Goal: Information Seeking & Learning: Learn about a topic

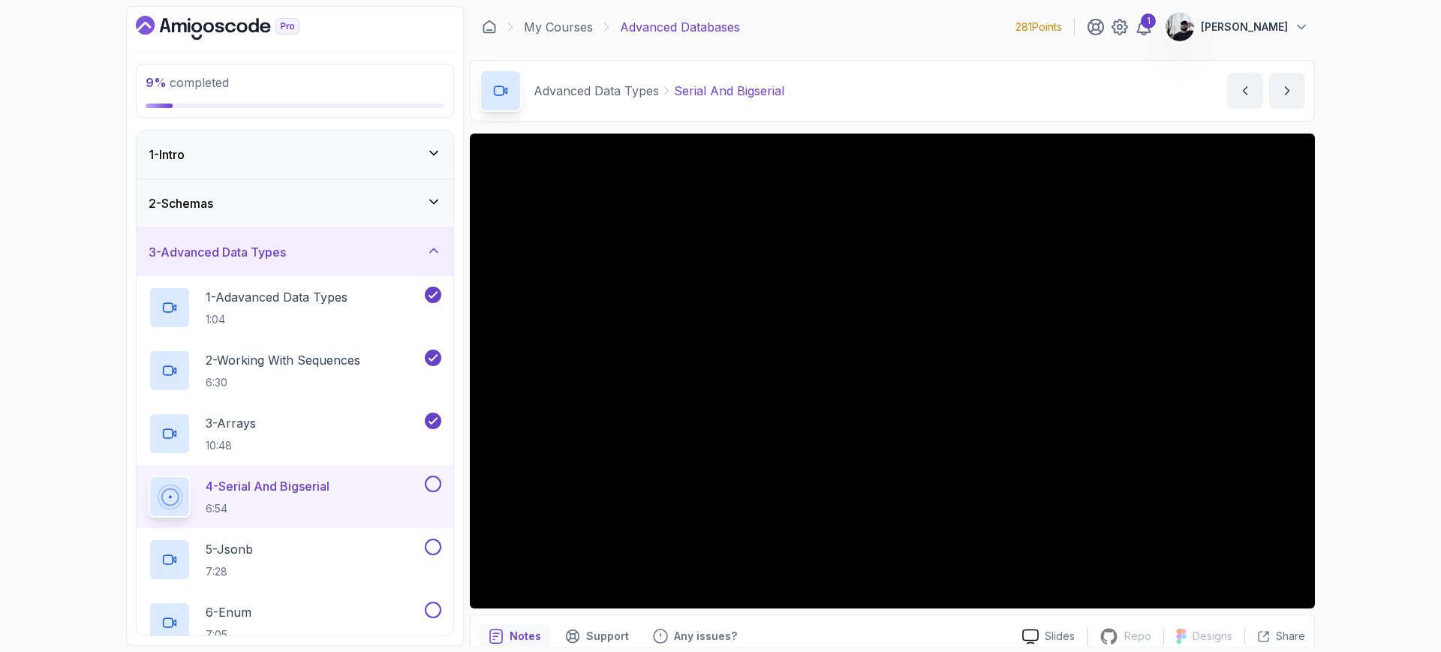
scroll to position [65, 0]
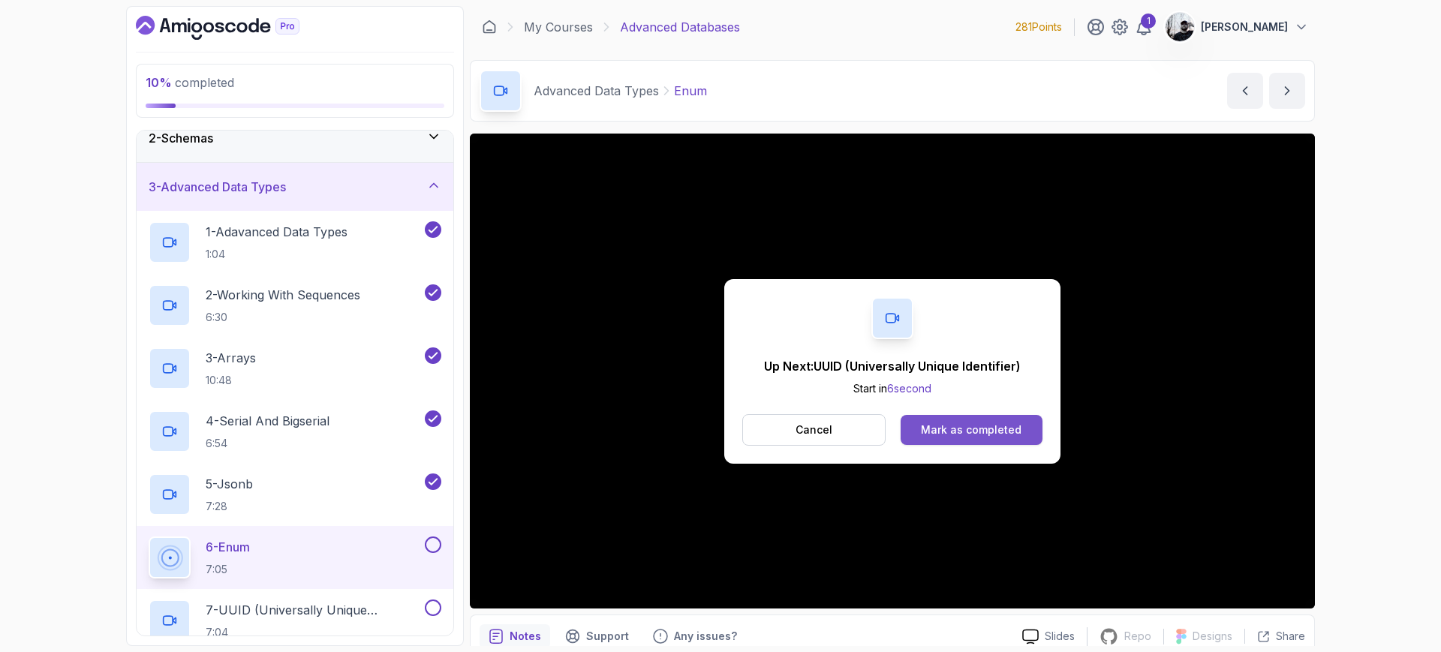
click at [938, 436] on div "Mark as completed" at bounding box center [971, 430] width 101 height 15
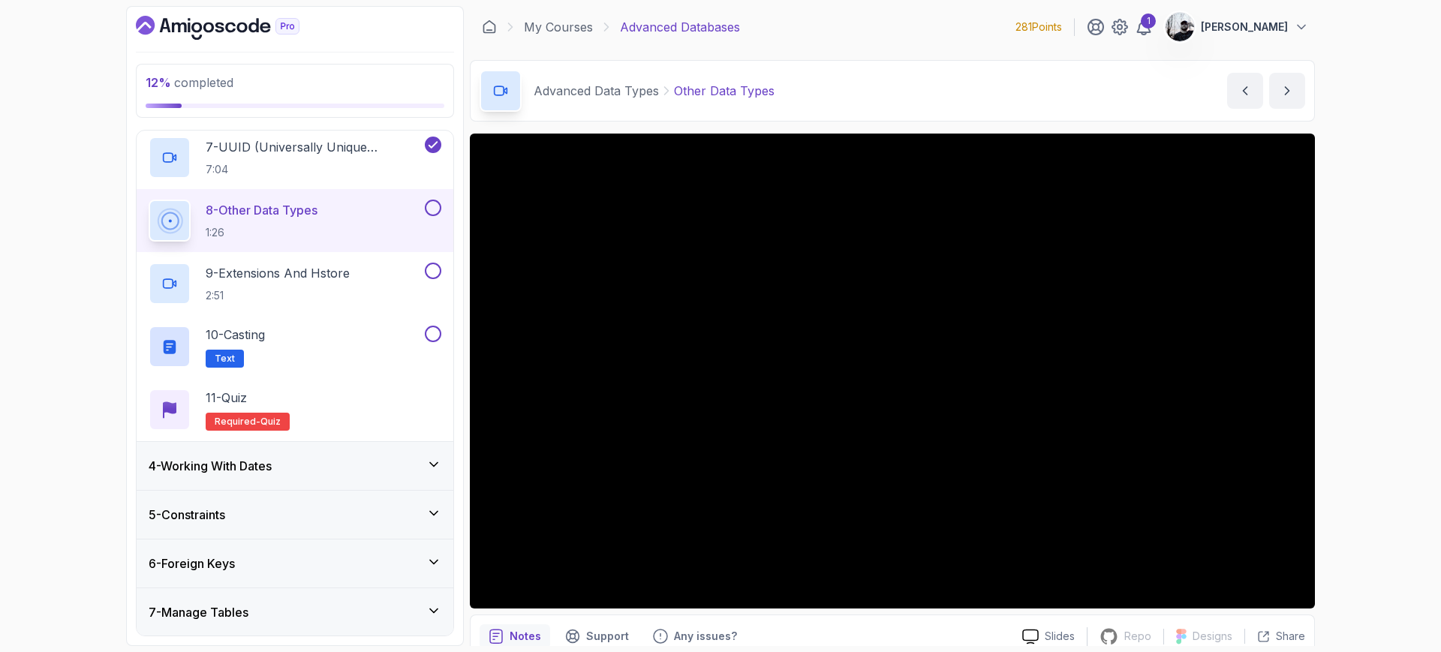
scroll to position [825, 0]
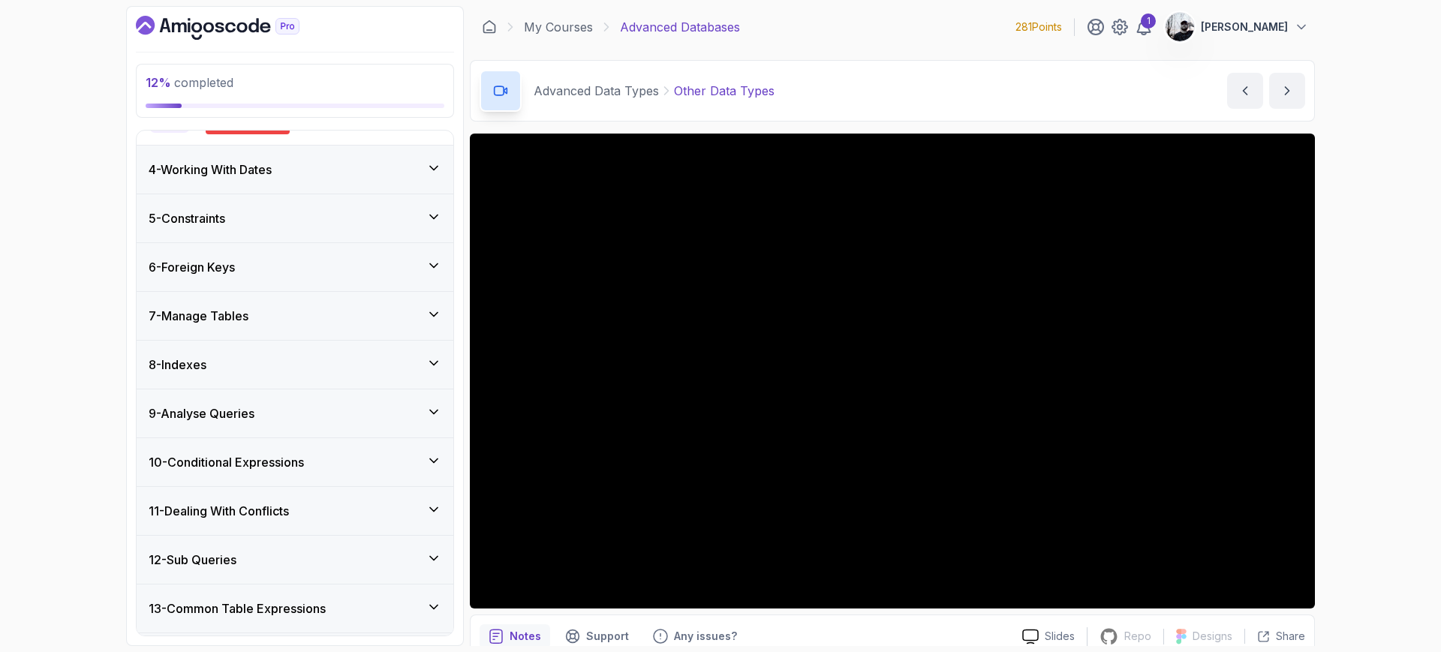
click at [293, 169] on div "4 - Working With Dates" at bounding box center [295, 170] width 293 height 18
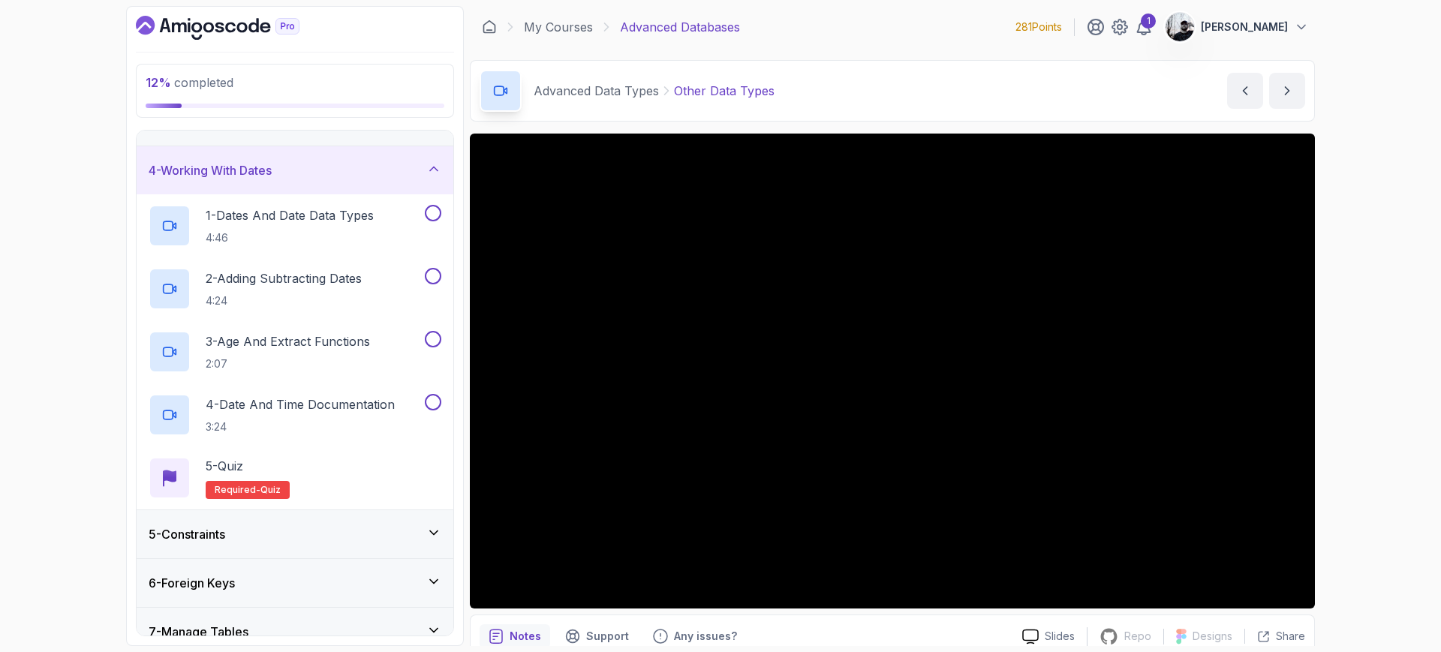
scroll to position [9, 0]
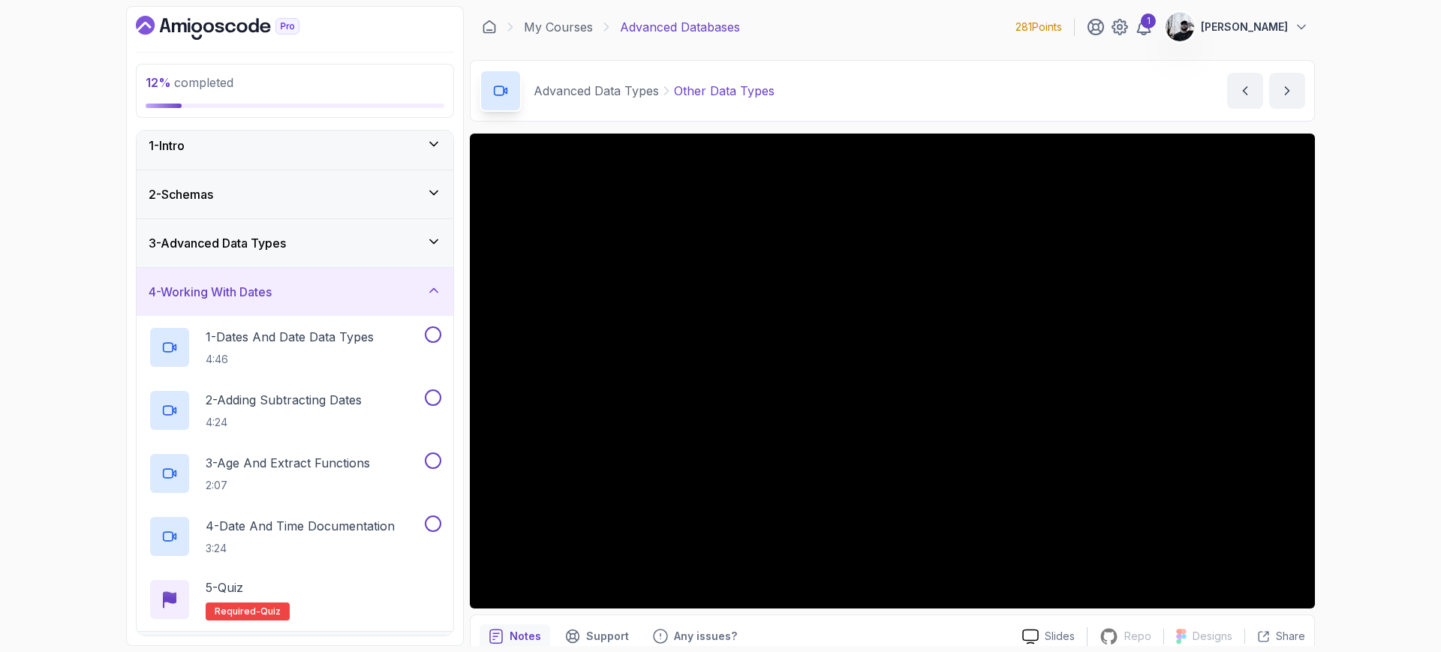
click at [332, 240] on div "3 - Advanced Data Types" at bounding box center [295, 243] width 293 height 18
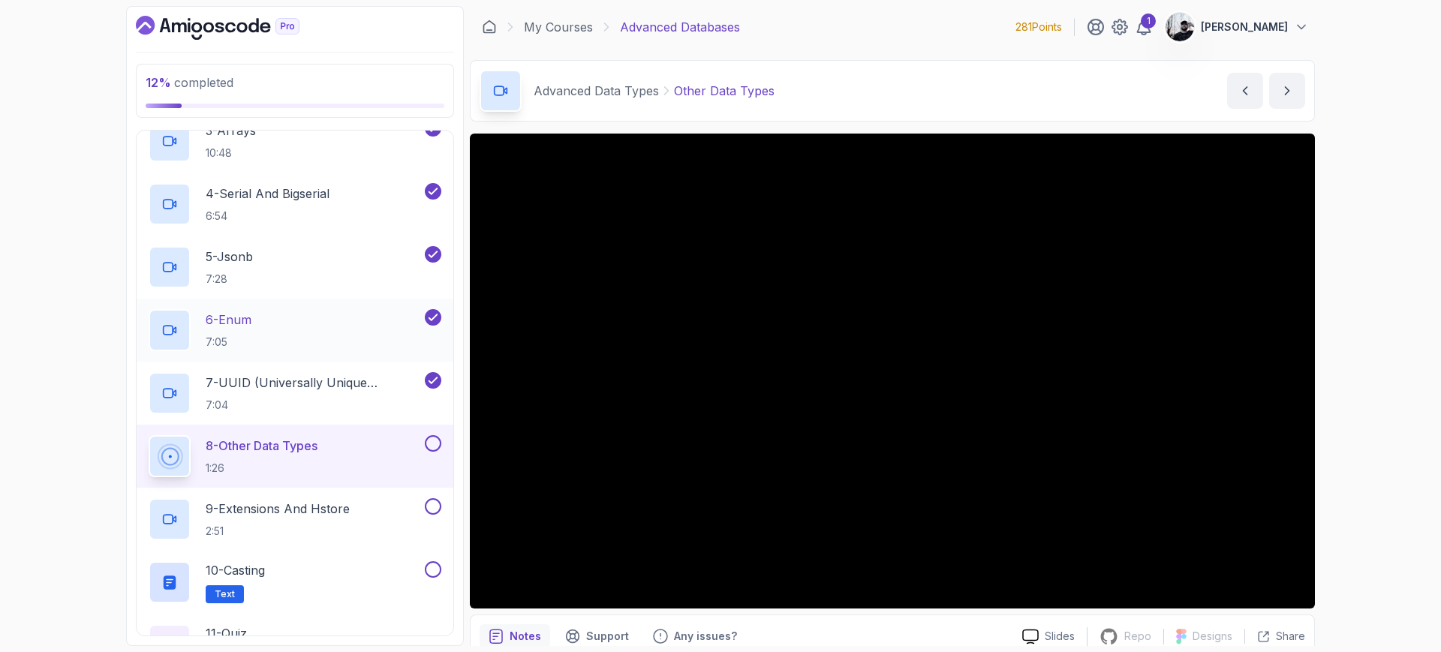
scroll to position [433, 0]
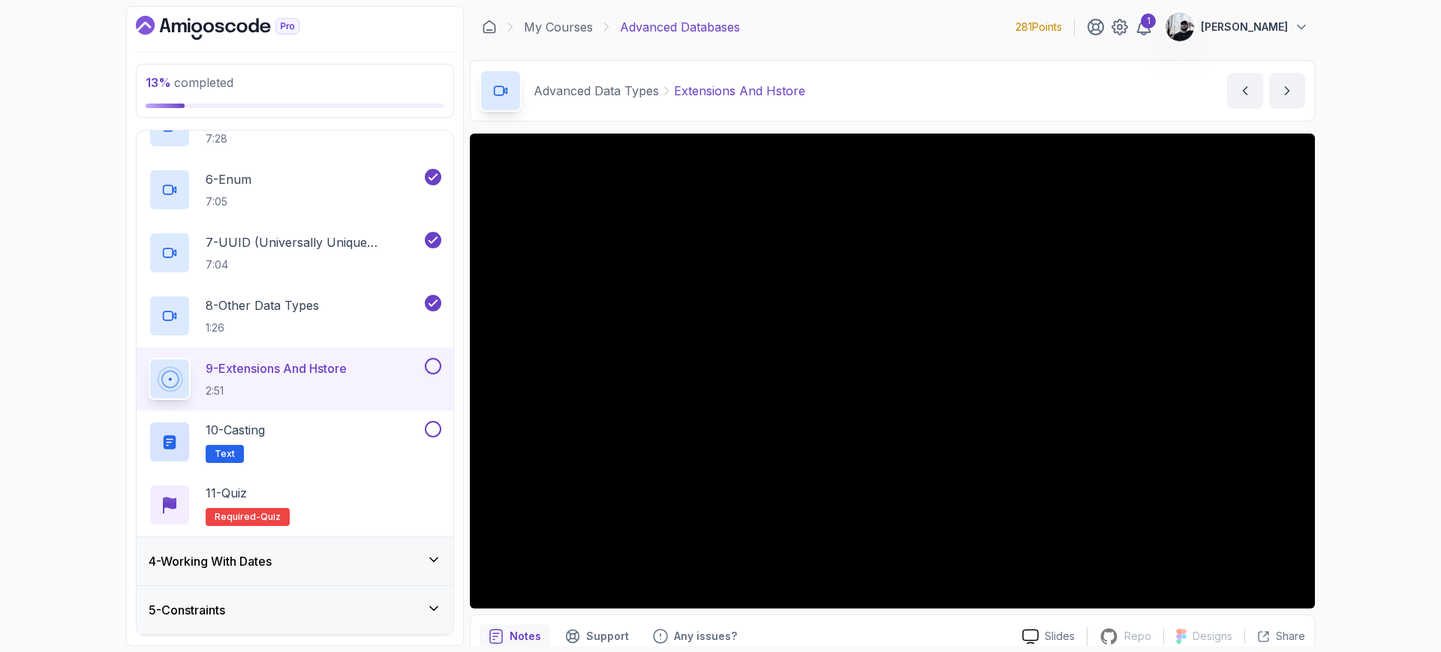
click at [432, 370] on button at bounding box center [433, 366] width 17 height 17
click at [375, 432] on div "10 - Casting Text" at bounding box center [285, 442] width 273 height 42
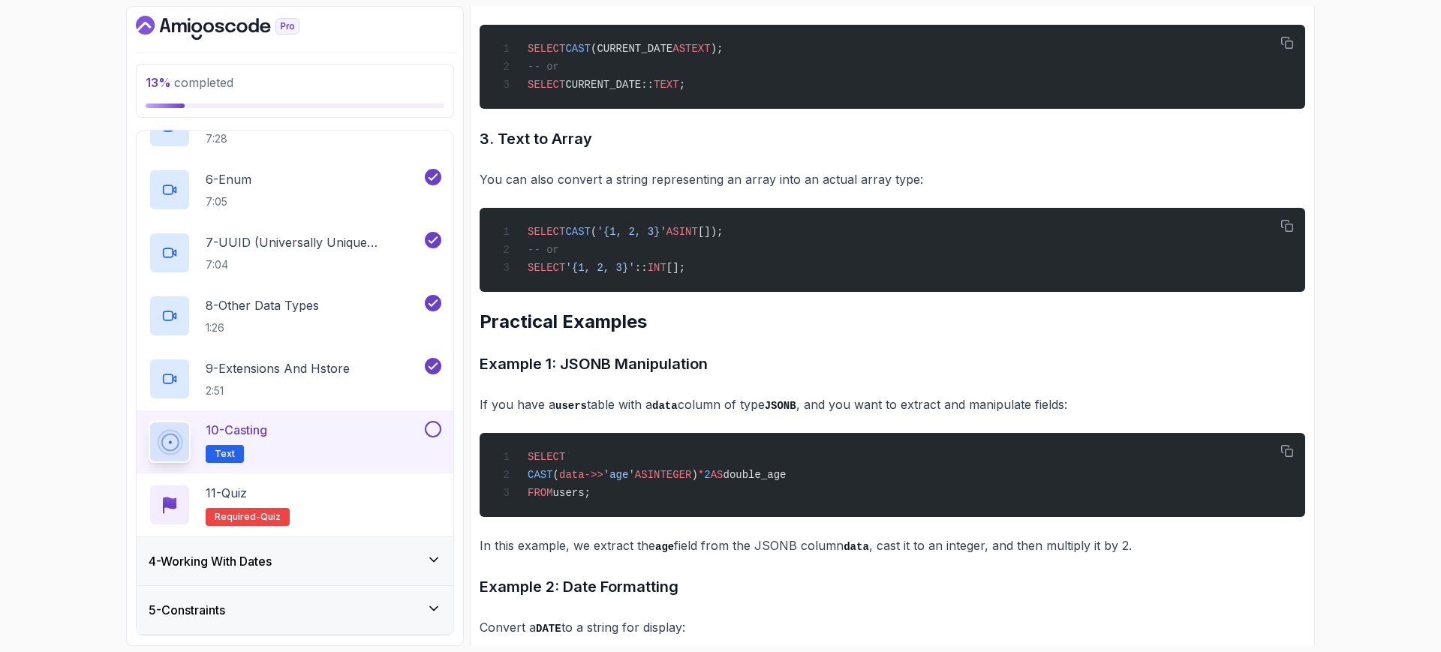
scroll to position [3787, 0]
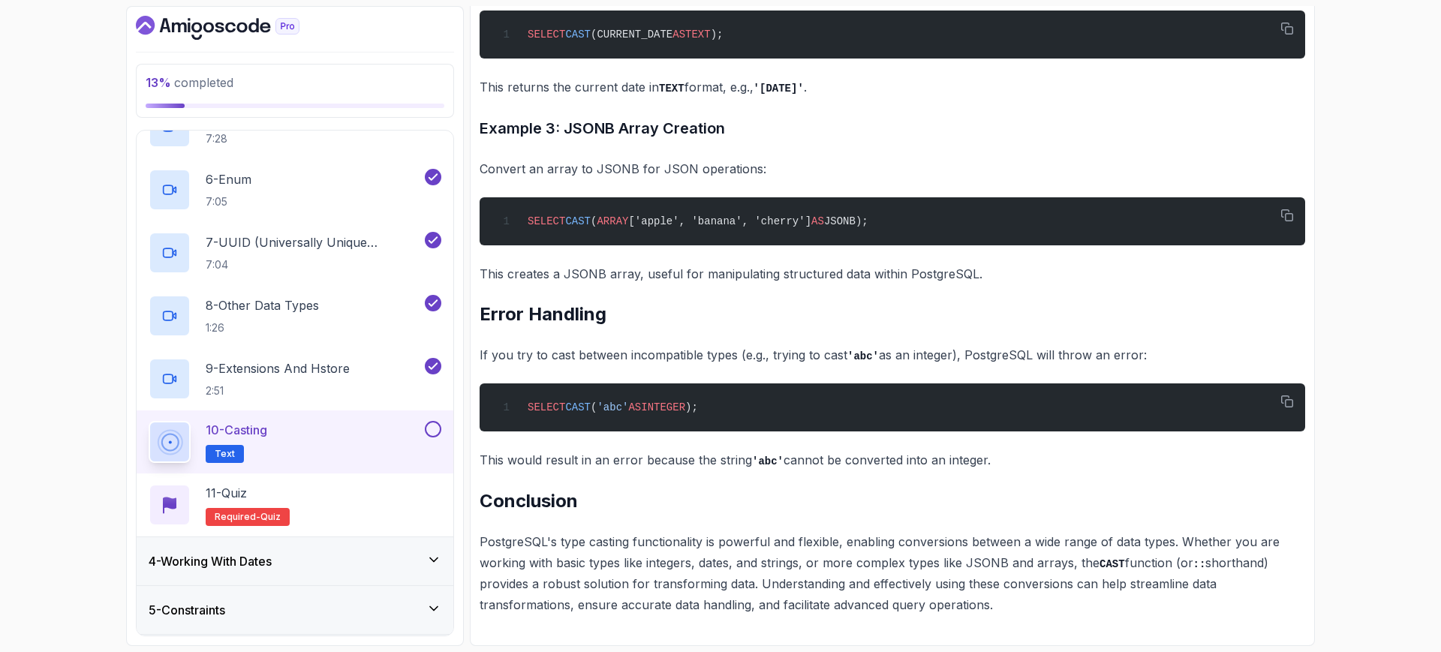
click at [431, 426] on button at bounding box center [433, 429] width 17 height 17
click at [364, 500] on div "11 - Quiz Required- quiz" at bounding box center [295, 505] width 293 height 42
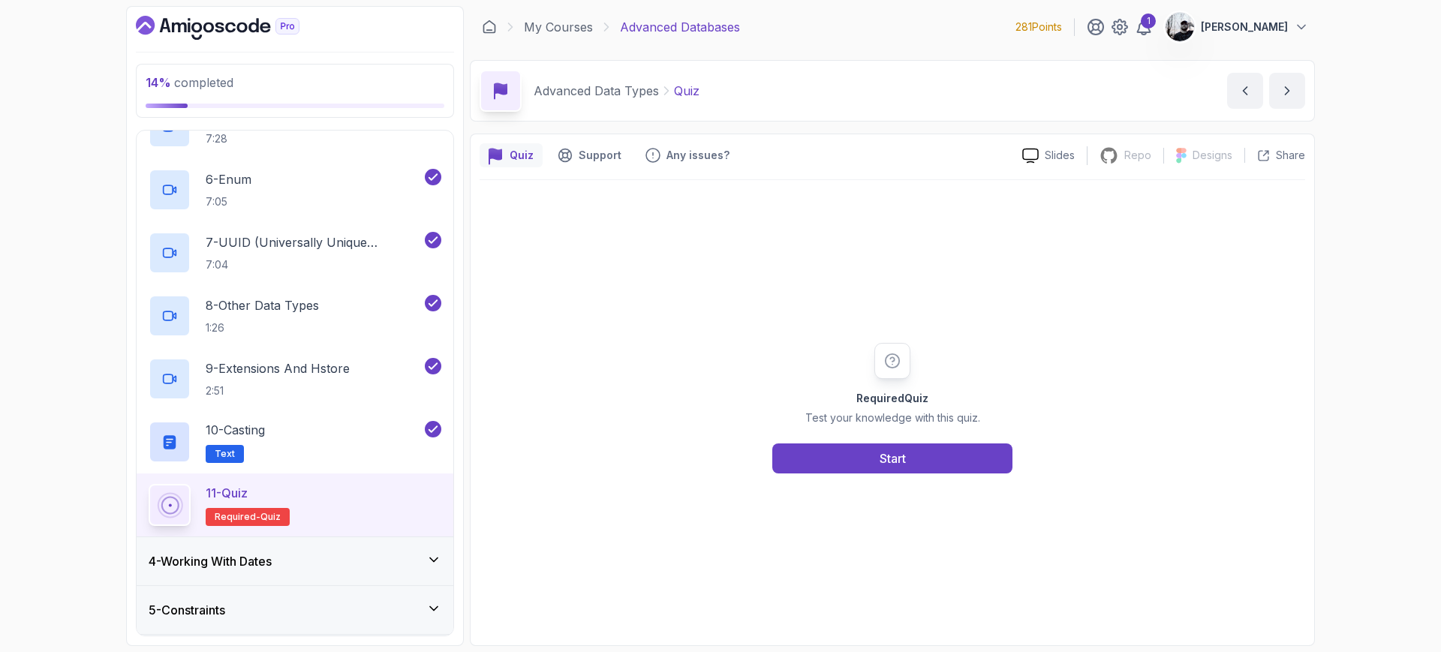
click at [886, 482] on div "Required Quiz Test your knowledge with this quiz. Start" at bounding box center [893, 408] width 826 height 456
click at [895, 469] on button "Start" at bounding box center [892, 459] width 240 height 30
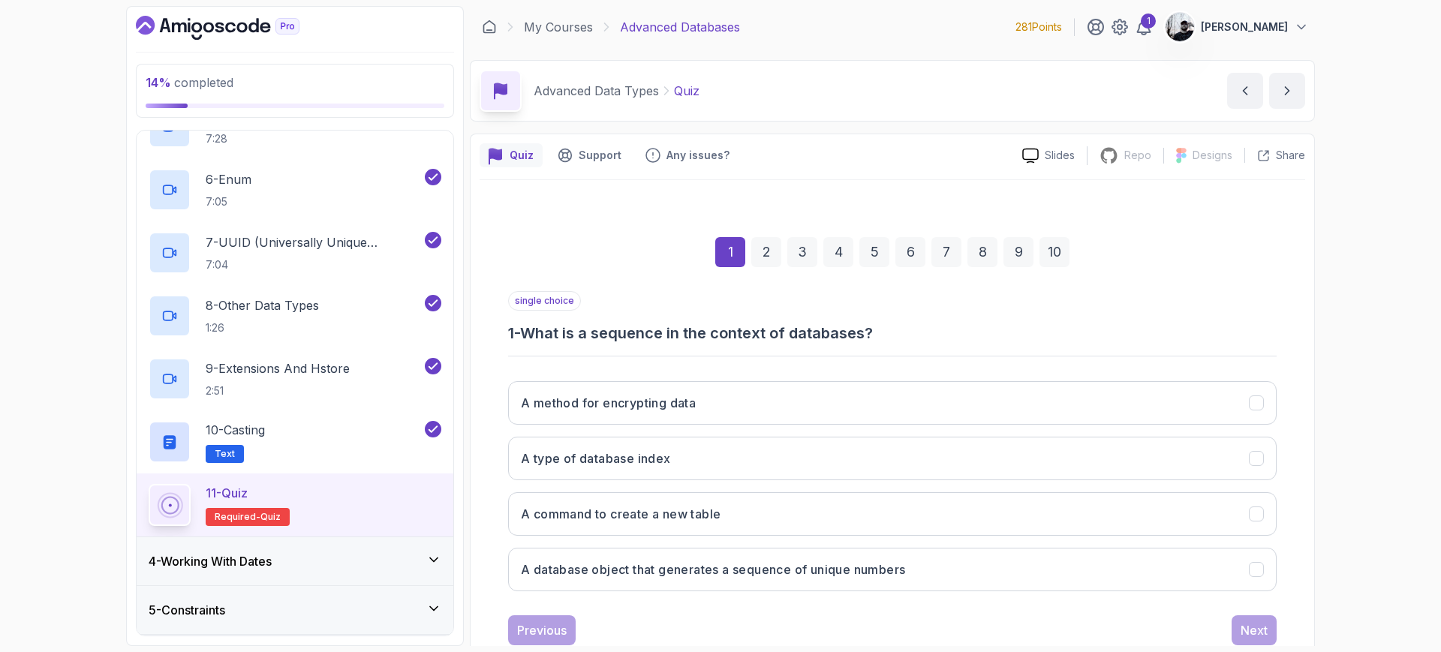
scroll to position [42, 0]
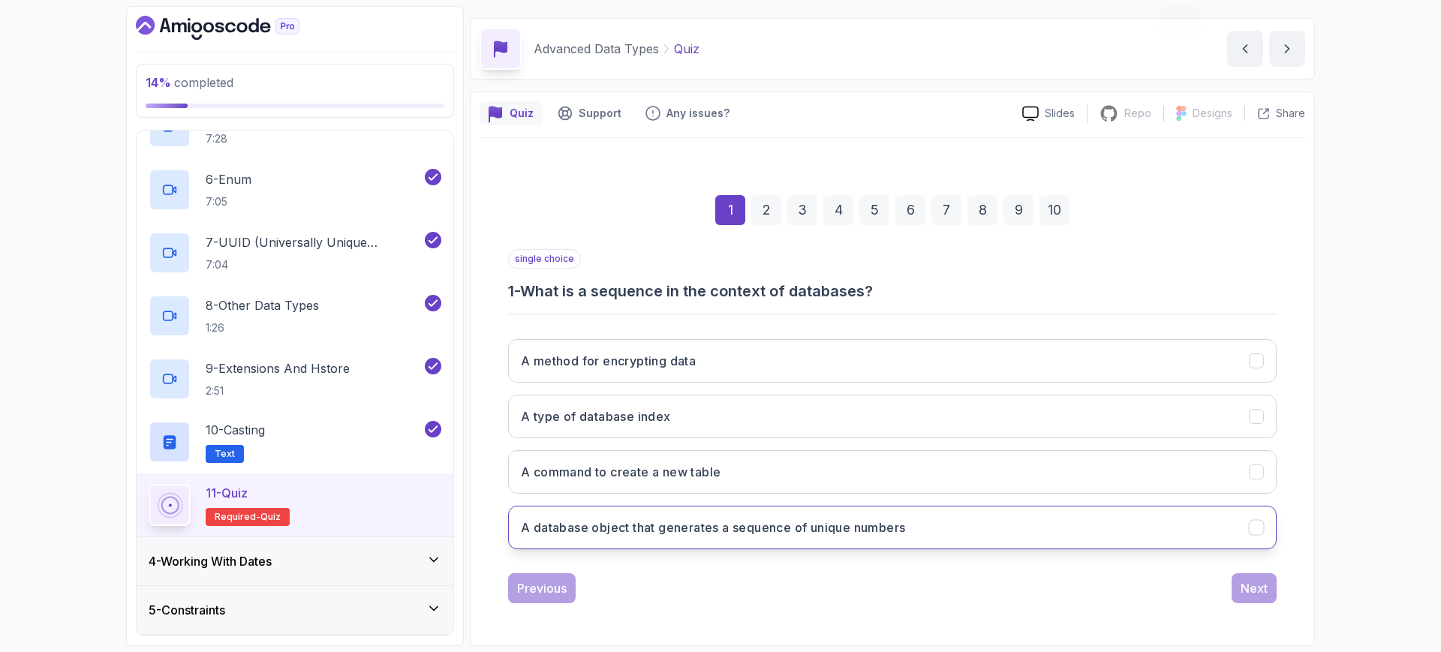
click at [740, 537] on button "A database object that generates a sequence of unique numbers" at bounding box center [892, 528] width 769 height 44
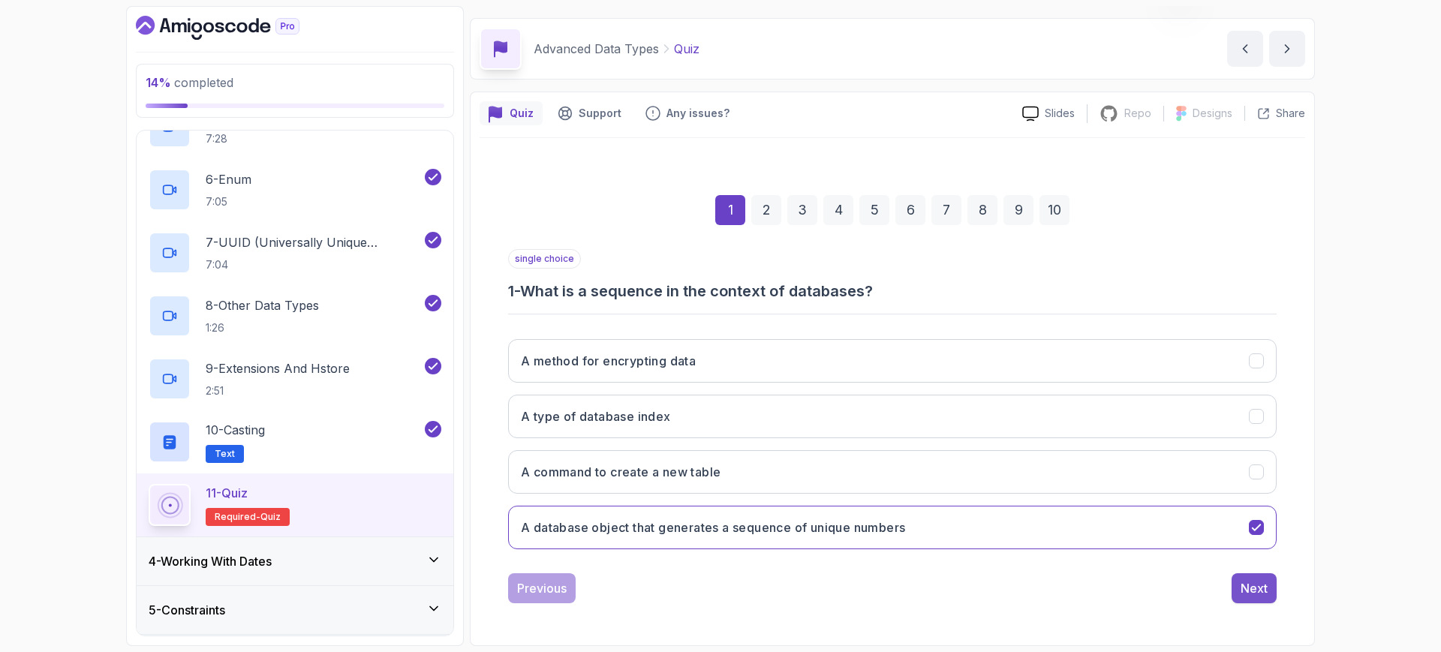
drag, startPoint x: 1214, startPoint y: 596, endPoint x: 1232, endPoint y: 596, distance: 18.0
click at [1219, 596] on div "Previous Next" at bounding box center [892, 588] width 769 height 30
click at [1233, 596] on button "Next" at bounding box center [1254, 588] width 45 height 30
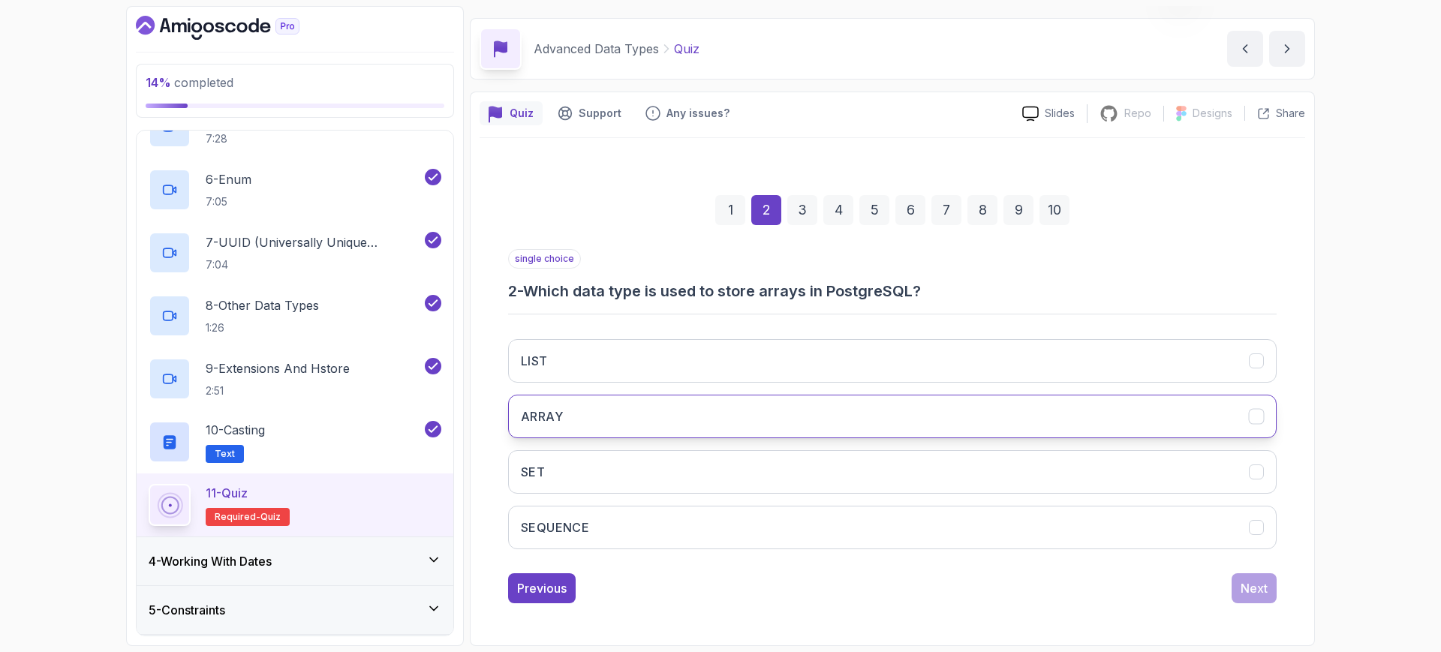
click at [649, 405] on button "ARRAY" at bounding box center [892, 417] width 769 height 44
click at [1258, 586] on div "Next" at bounding box center [1254, 588] width 27 height 18
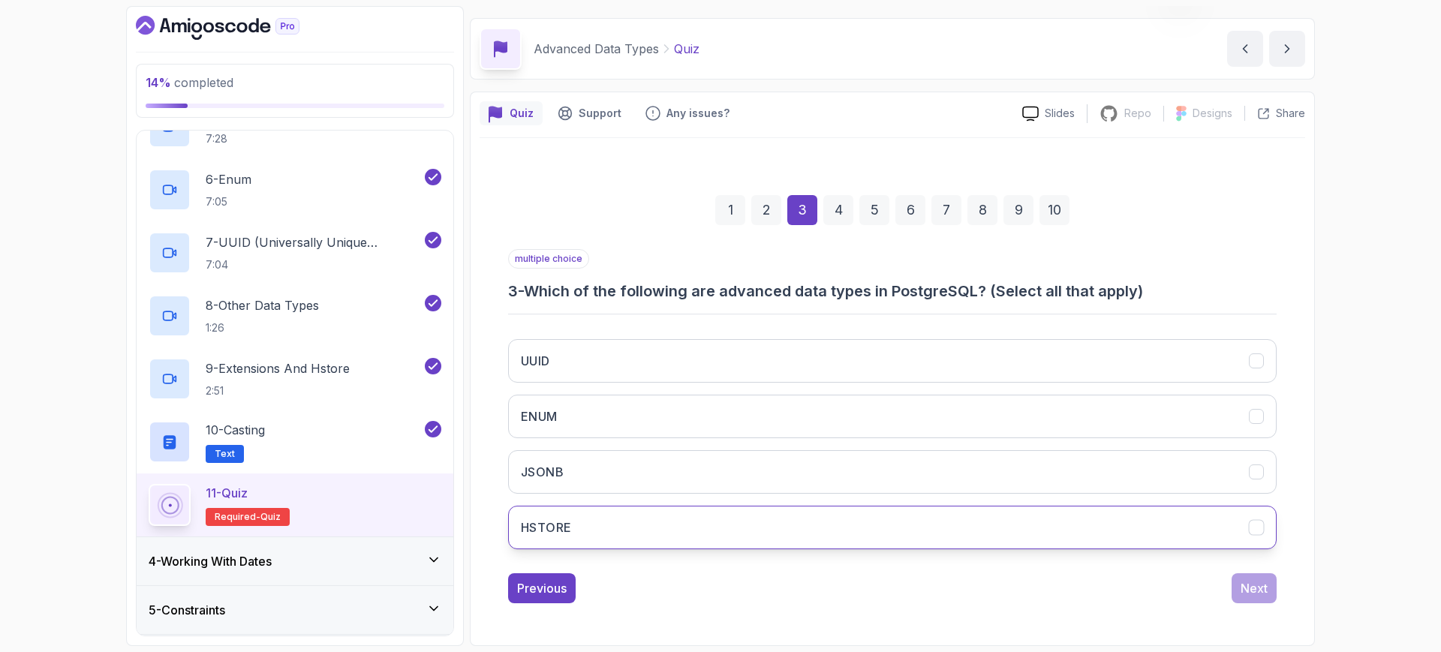
click at [702, 526] on button "HSTORE" at bounding box center [892, 528] width 769 height 44
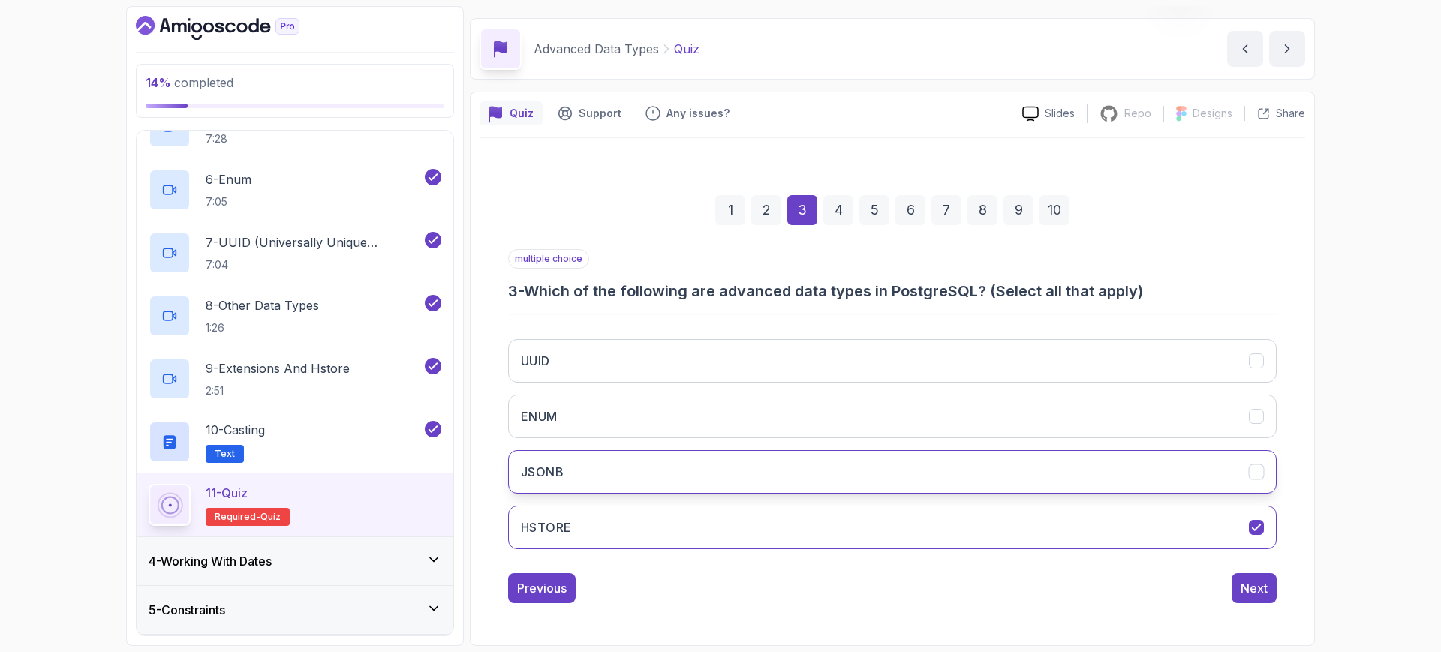
click at [679, 470] on button "JSONB" at bounding box center [892, 472] width 769 height 44
click at [751, 420] on button "ENUM" at bounding box center [892, 417] width 769 height 44
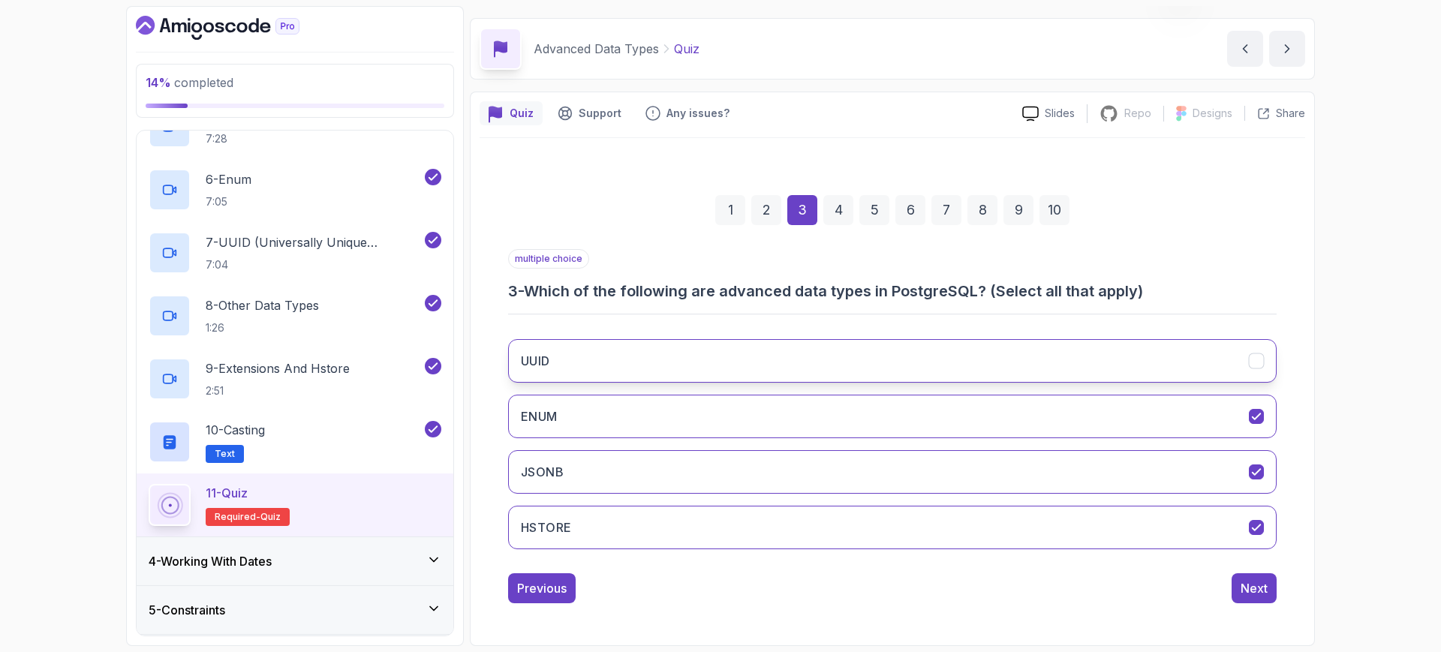
click at [729, 354] on button "UUID" at bounding box center [892, 361] width 769 height 44
click at [1244, 595] on div "Next" at bounding box center [1254, 588] width 27 height 18
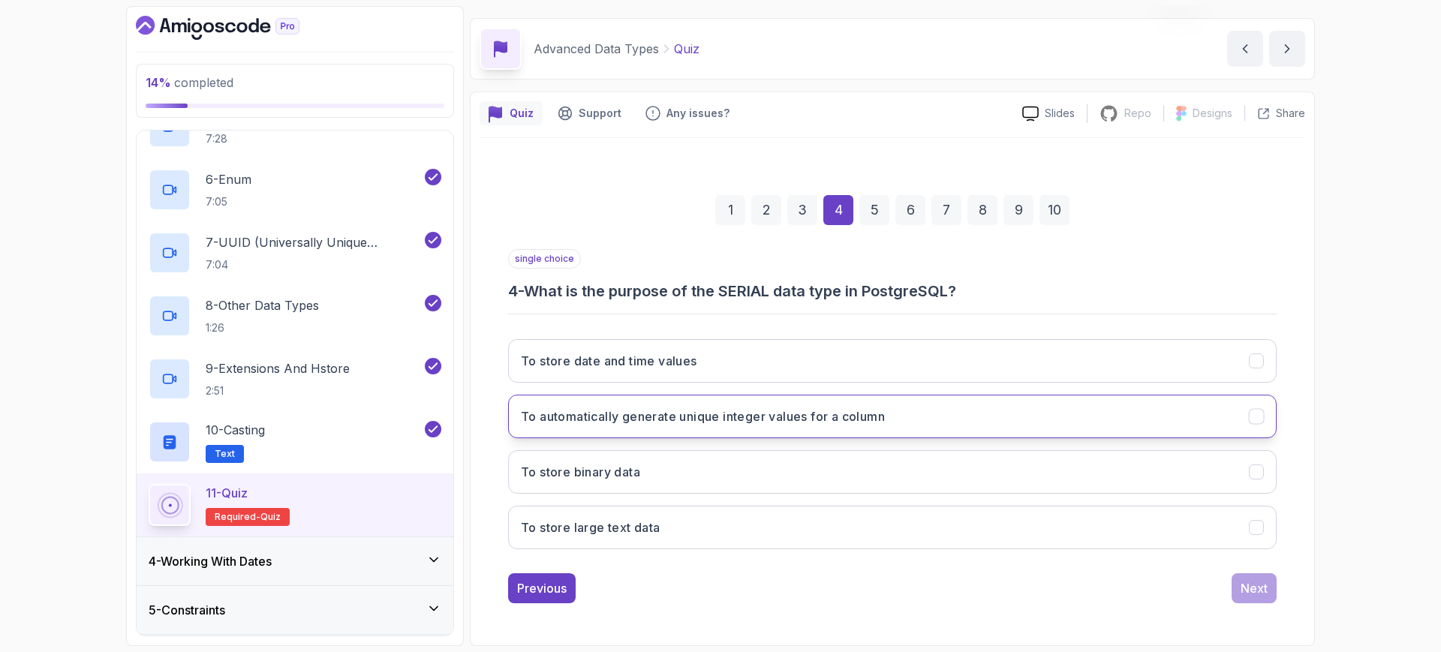
click at [720, 432] on button "To automatically generate unique integer values for a column" at bounding box center [892, 417] width 769 height 44
click at [1248, 582] on div "Next" at bounding box center [1254, 588] width 27 height 18
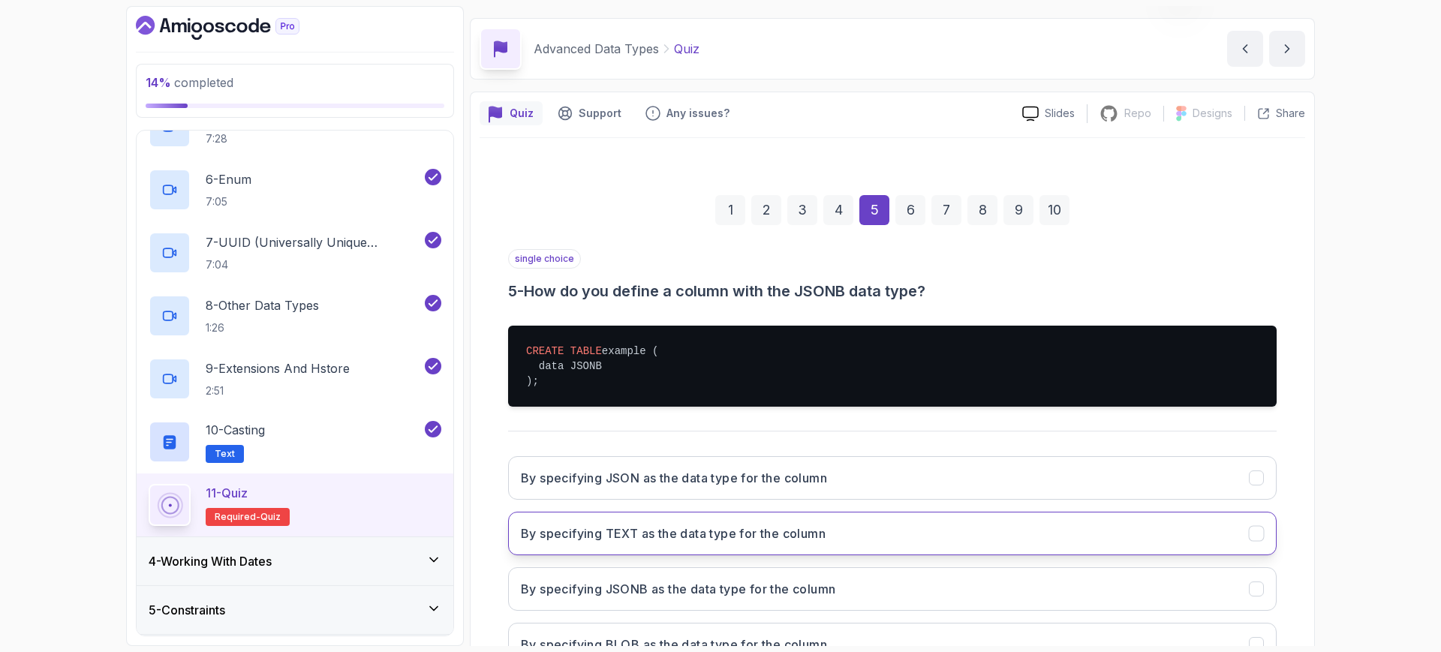
scroll to position [159, 0]
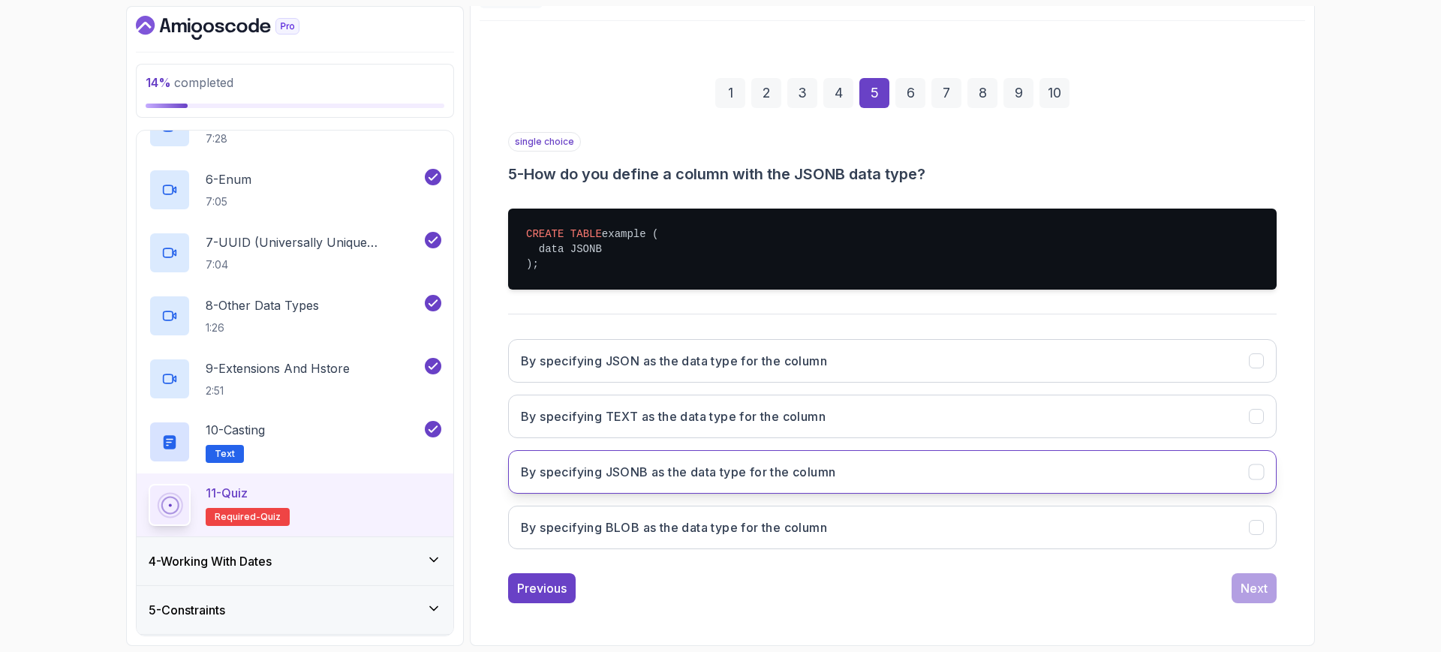
click at [751, 479] on h3 "By specifying JSONB as the data type for the column" at bounding box center [678, 472] width 314 height 18
click at [1238, 600] on button "Next" at bounding box center [1254, 588] width 45 height 30
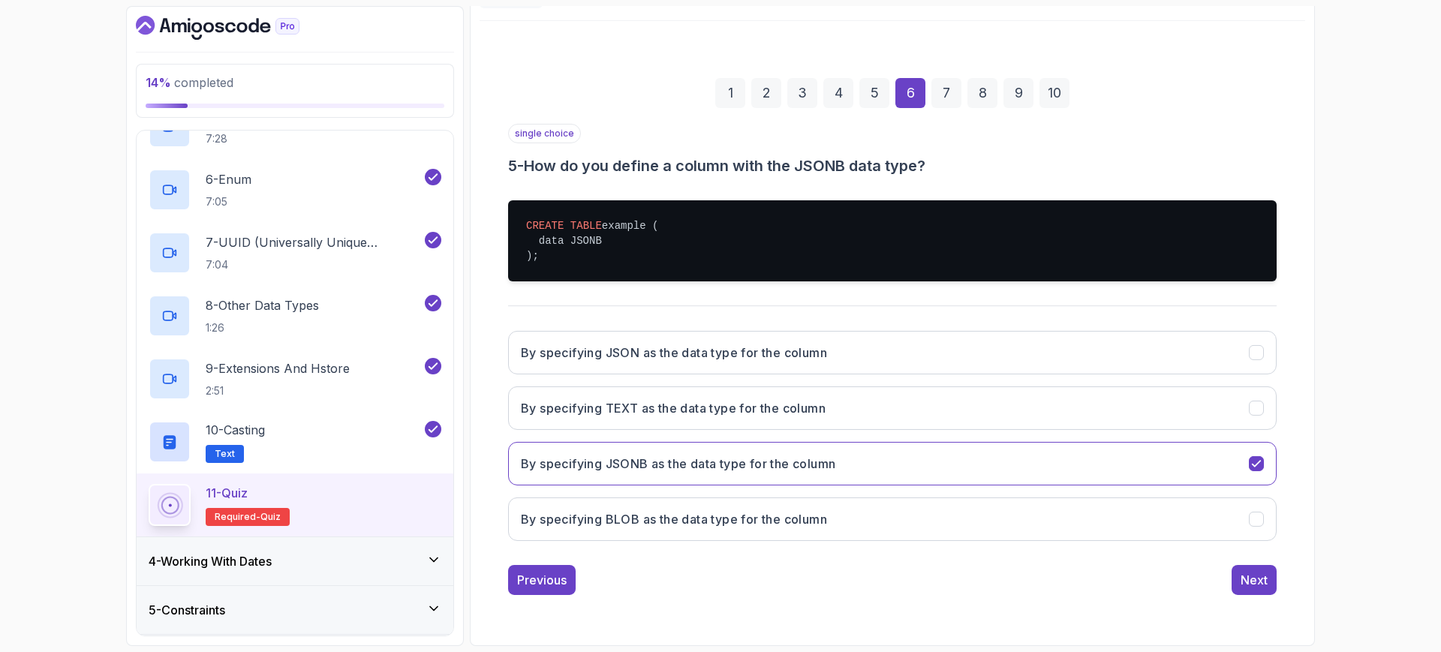
scroll to position [42, 0]
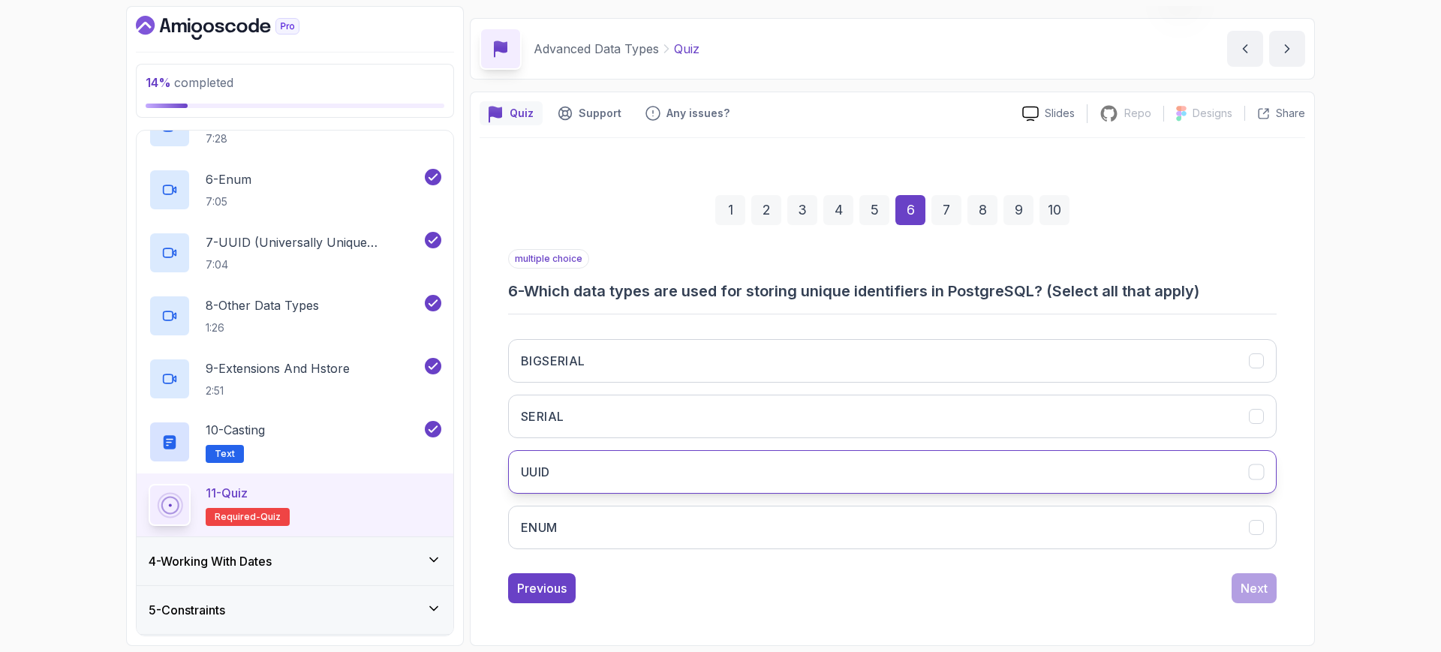
click at [624, 482] on button "UUID" at bounding box center [892, 472] width 769 height 44
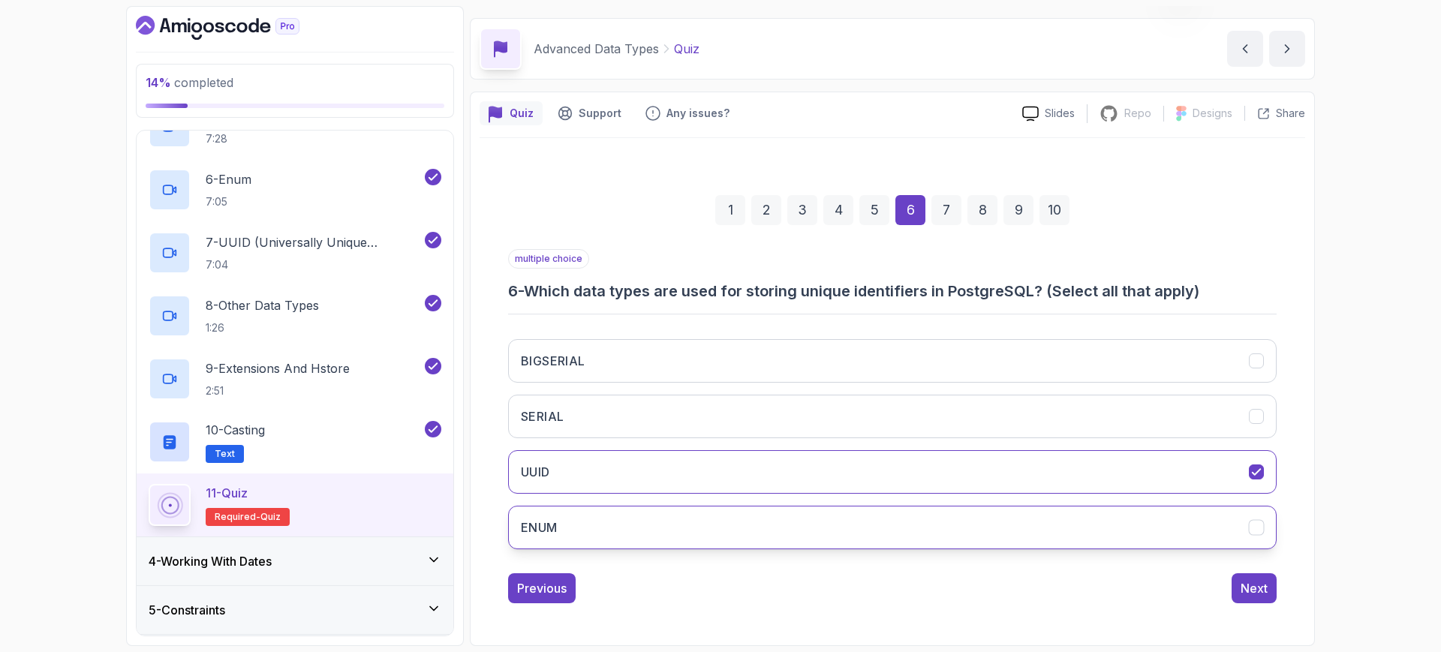
click at [953, 548] on div "BIGSERIAL SERIAL UUID ENUM" at bounding box center [892, 444] width 769 height 234
drag, startPoint x: 982, startPoint y: 532, endPoint x: 996, endPoint y: 534, distance: 14.4
click at [982, 532] on button "ENUM" at bounding box center [892, 528] width 769 height 44
click at [1313, 573] on div "Quiz Support Any issues? Slides Repo Repository not available Designs Design no…" at bounding box center [892, 369] width 845 height 555
click at [1257, 583] on div "Next" at bounding box center [1254, 588] width 27 height 18
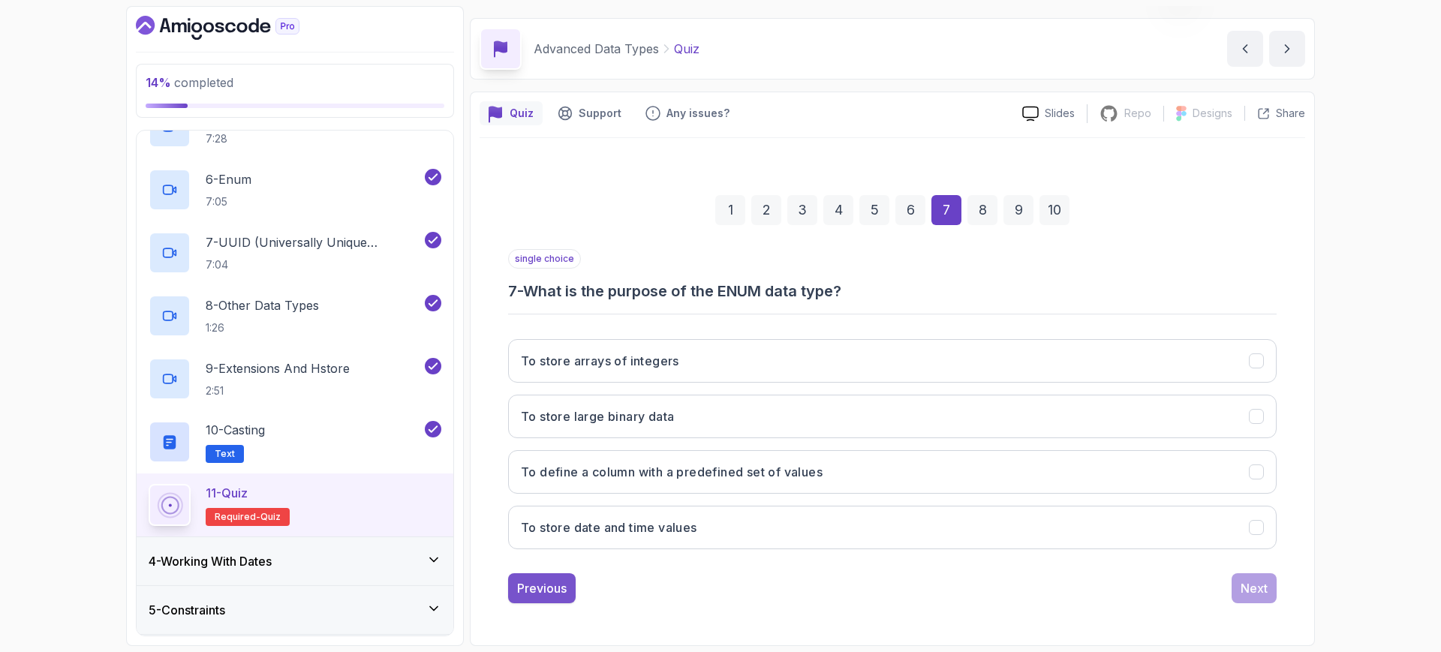
click at [528, 592] on div "Previous" at bounding box center [542, 588] width 50 height 18
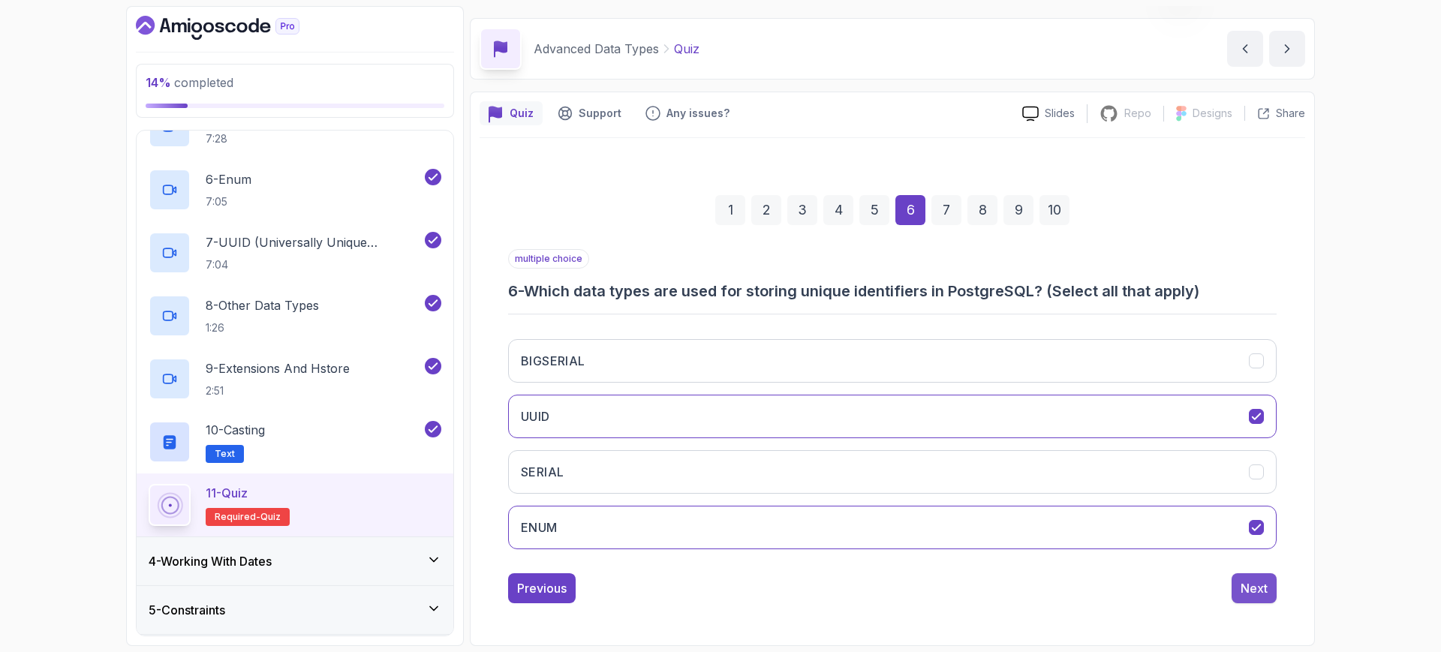
click at [1237, 603] on div "1 2 3 4 5 6 7 8 9 10 multiple choice 6 - Which data types are used for storing …" at bounding box center [893, 387] width 826 height 456
click at [1254, 592] on div "Next" at bounding box center [1254, 588] width 27 height 18
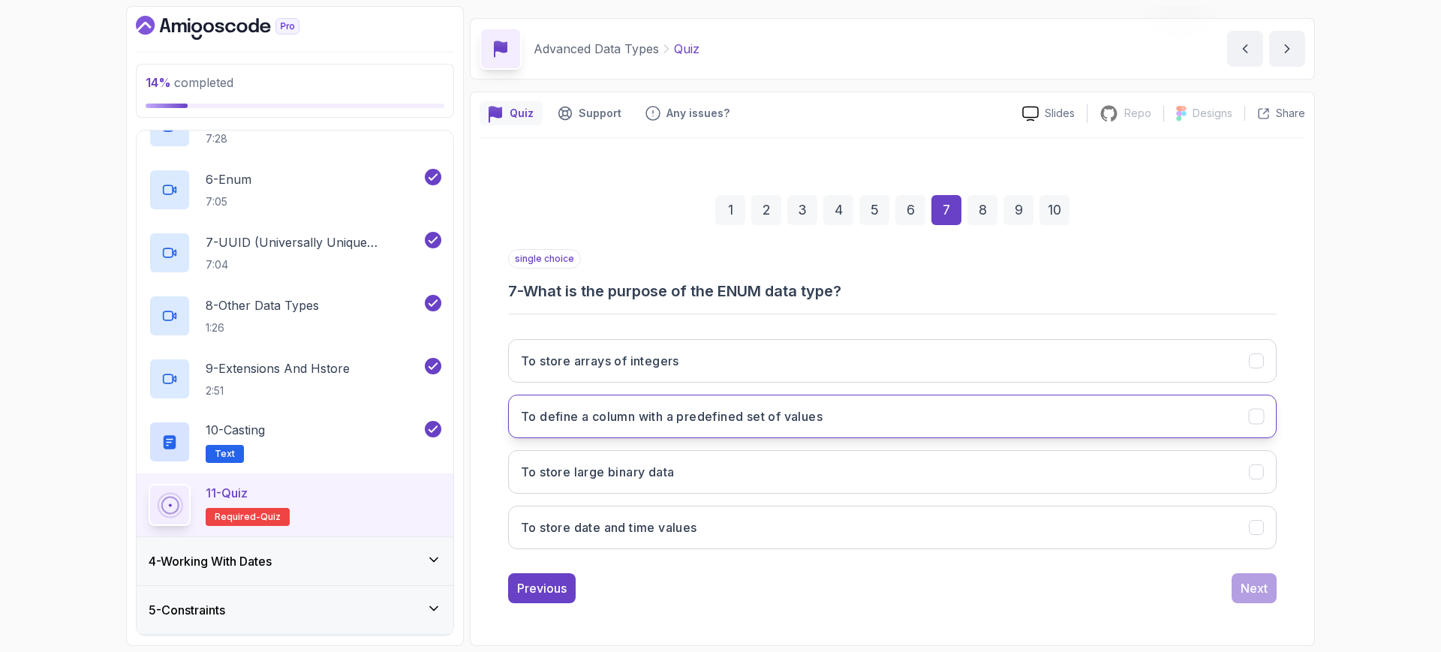
click at [754, 419] on h3 "To define a column with a predefined set of values" at bounding box center [672, 417] width 302 height 18
click at [1280, 579] on div "1 2 3 4 5 6 7 8 9 10 single choice 7 - What is the purpose of the ENUM data typ…" at bounding box center [893, 387] width 826 height 456
click at [1253, 588] on div "Next" at bounding box center [1254, 588] width 27 height 18
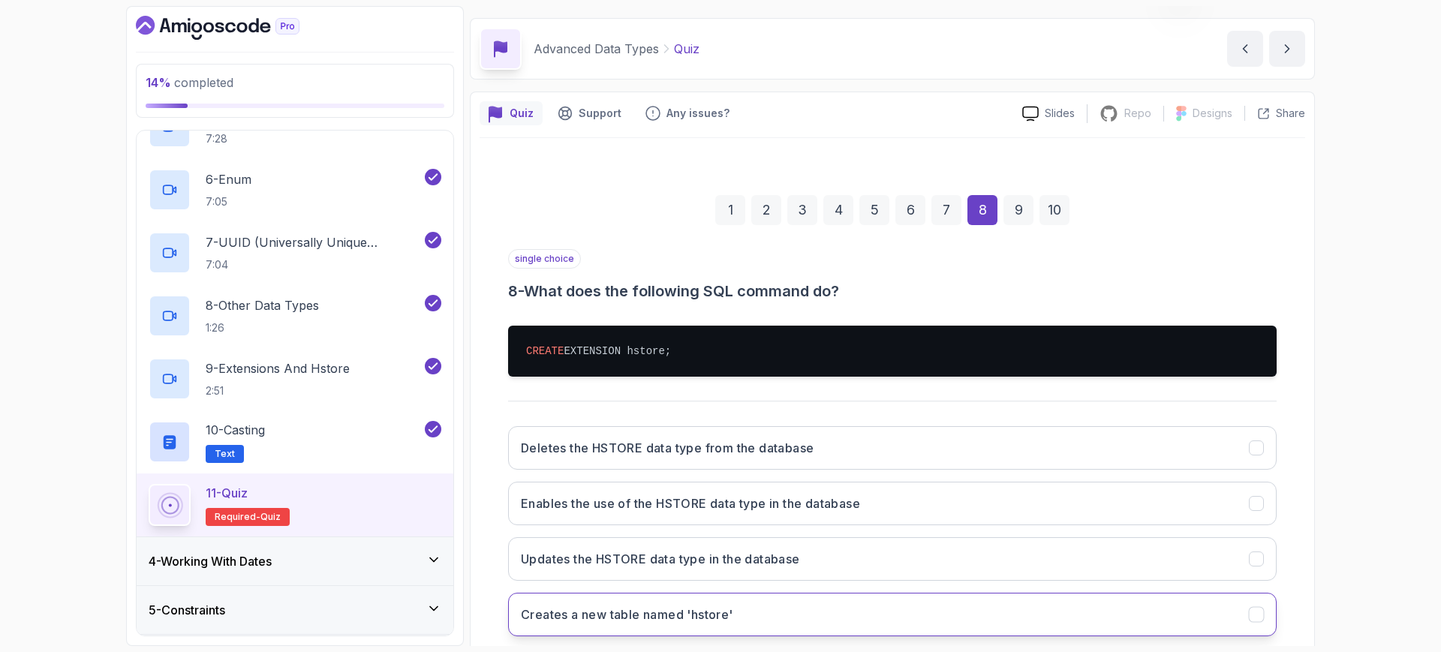
scroll to position [129, 0]
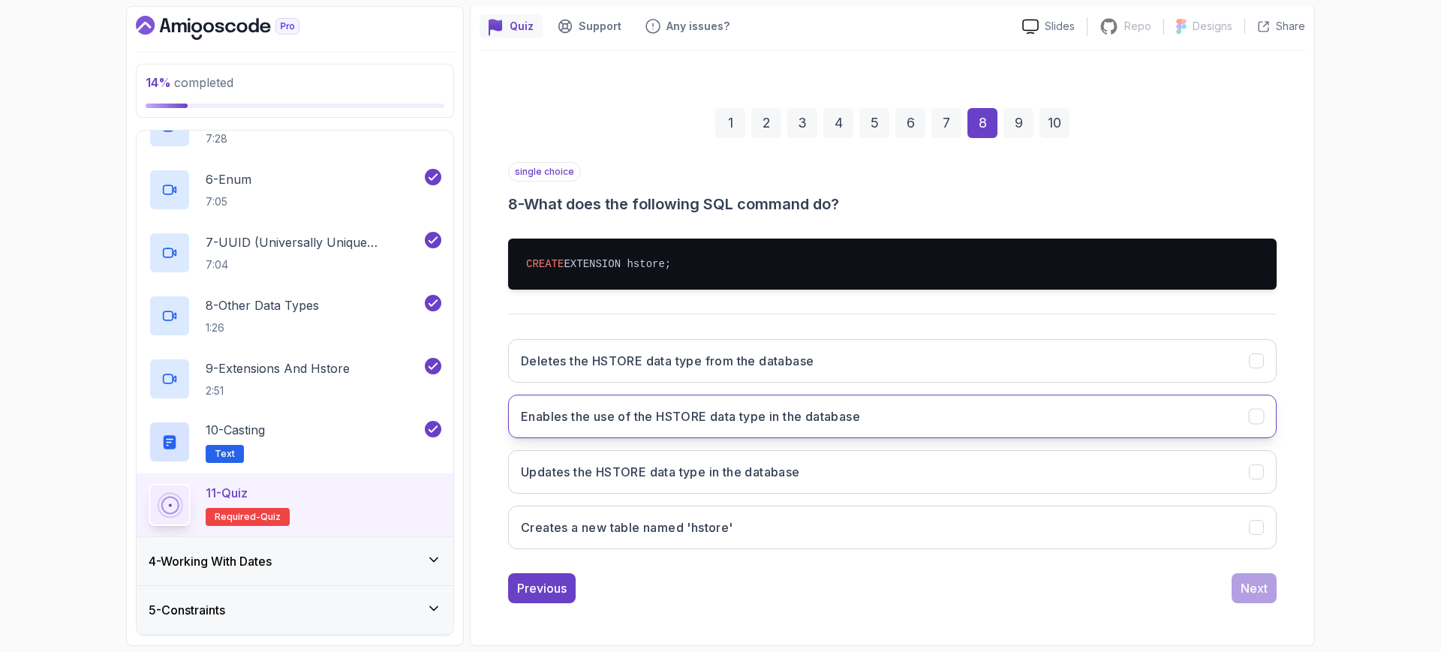
click at [831, 409] on h3 "Enables the use of the HSTORE data type in the database" at bounding box center [690, 417] width 339 height 18
click at [1253, 597] on div "Next" at bounding box center [1254, 588] width 27 height 18
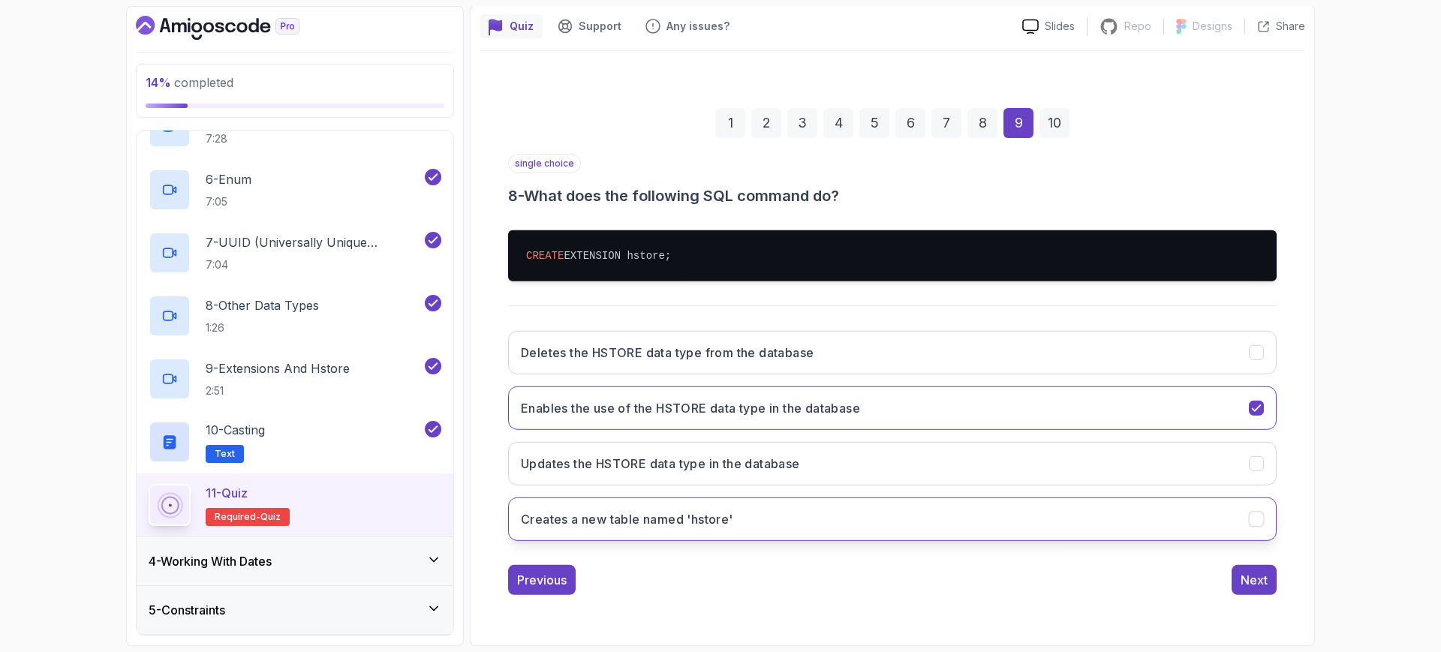
scroll to position [42, 0]
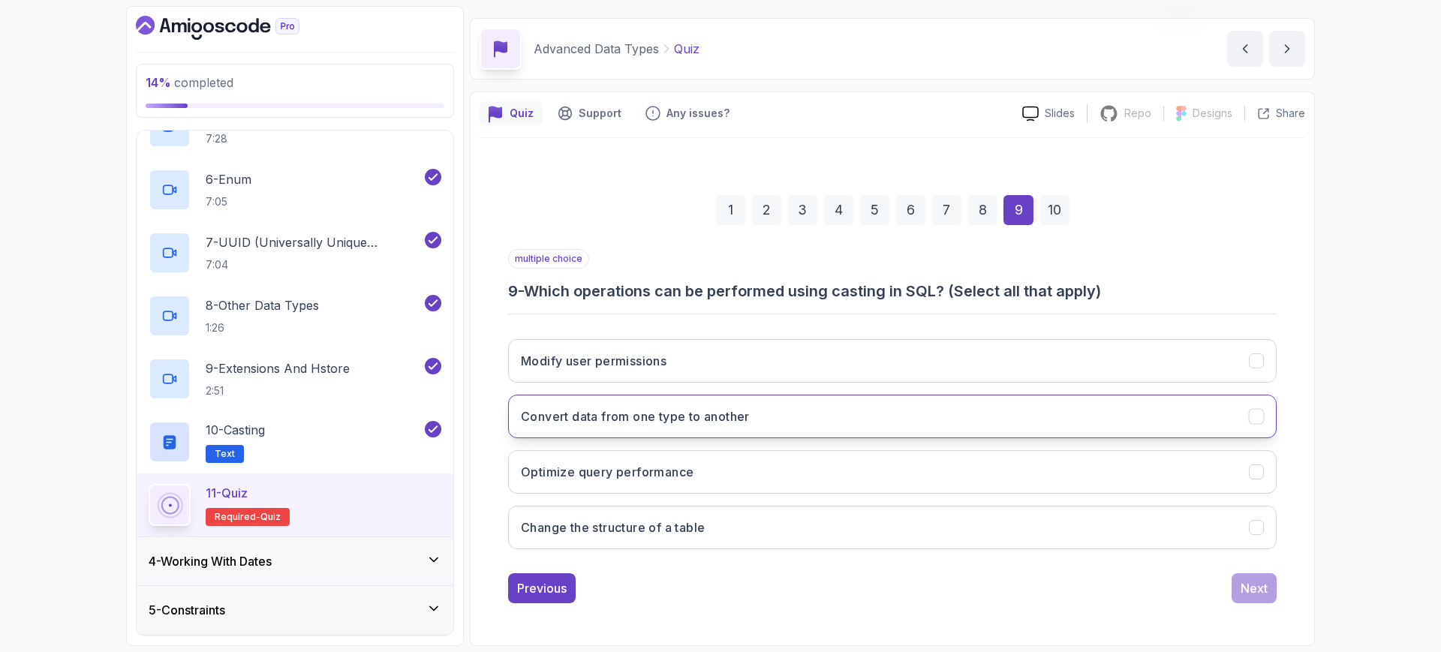
click at [691, 428] on button "Convert data from one type to another" at bounding box center [892, 417] width 769 height 44
click at [1262, 589] on div "Next" at bounding box center [1254, 588] width 27 height 18
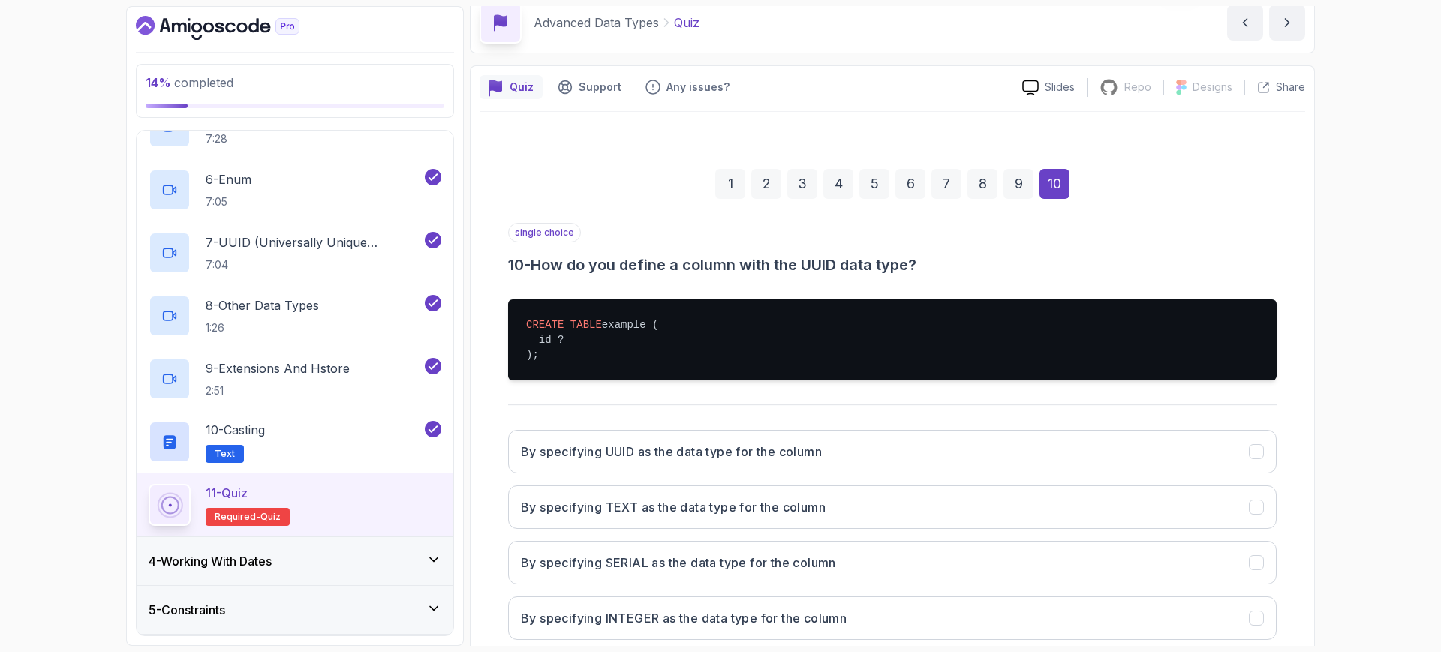
scroll to position [159, 0]
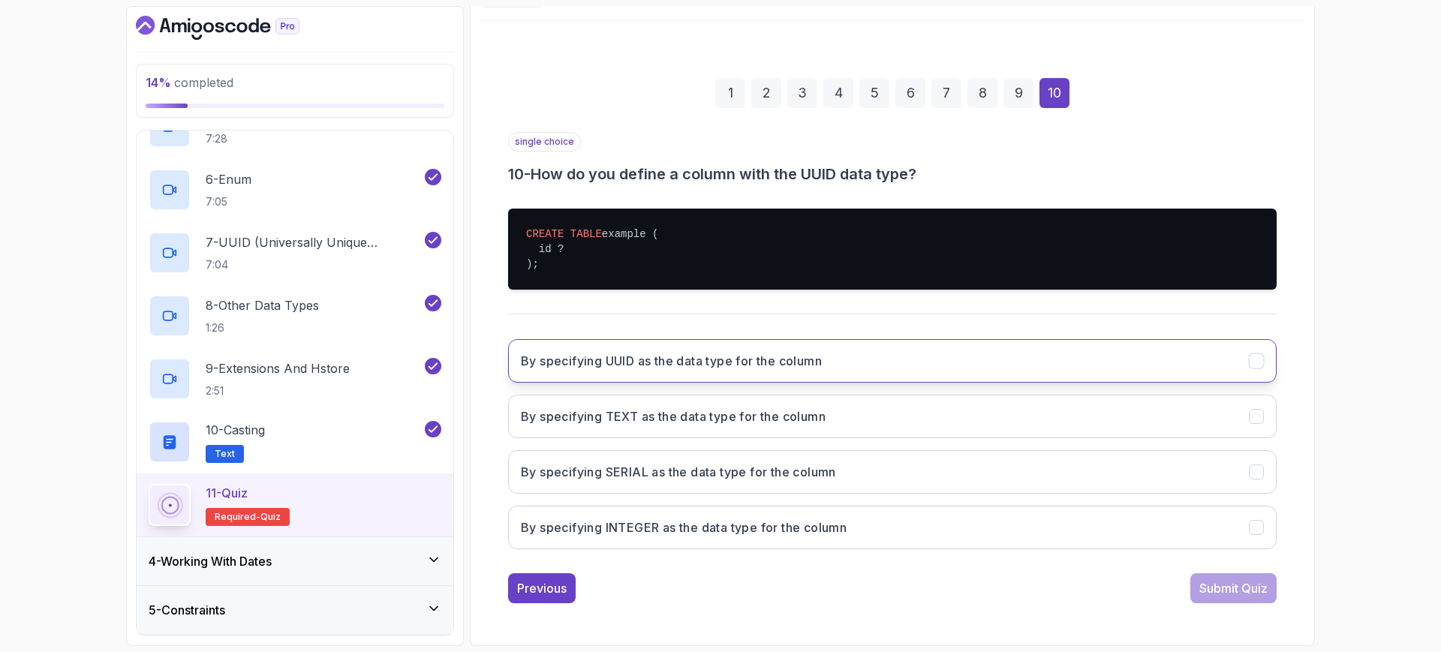
click at [769, 374] on button "By specifying UUID as the data type for the column" at bounding box center [892, 361] width 769 height 44
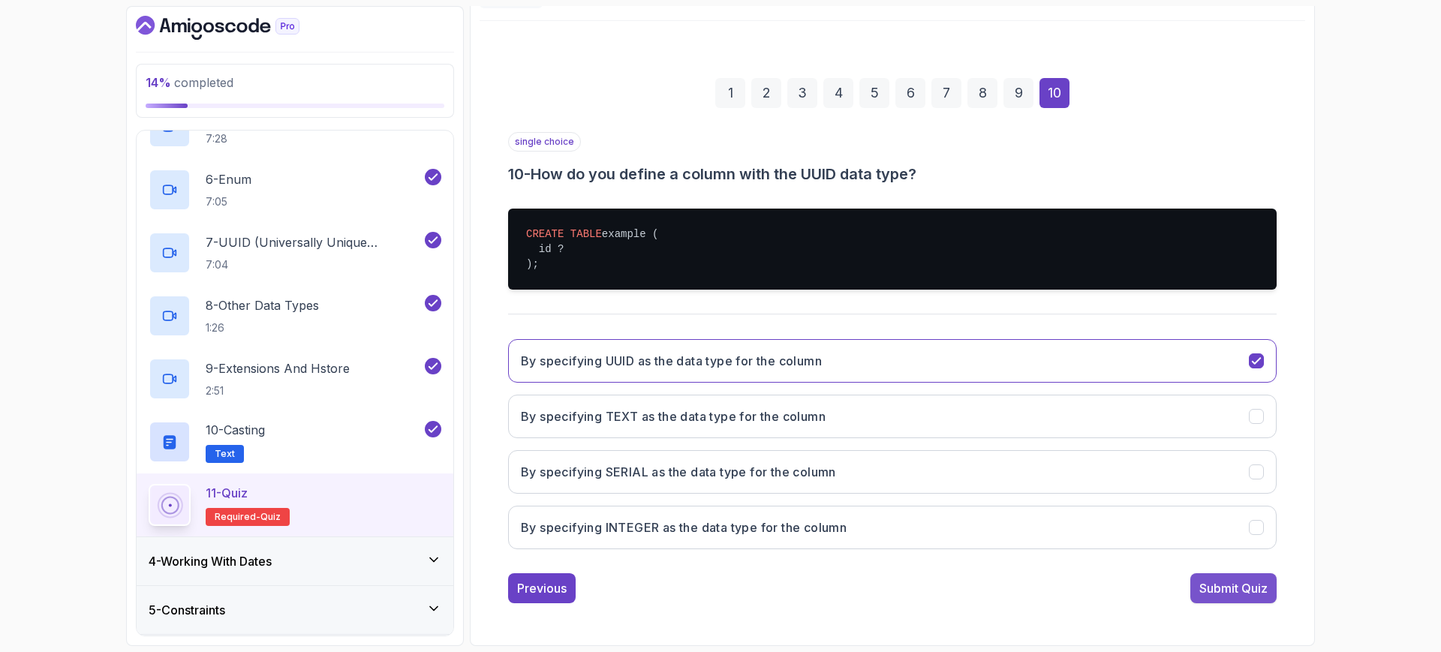
click at [1212, 590] on div "Submit Quiz" at bounding box center [1233, 588] width 68 height 18
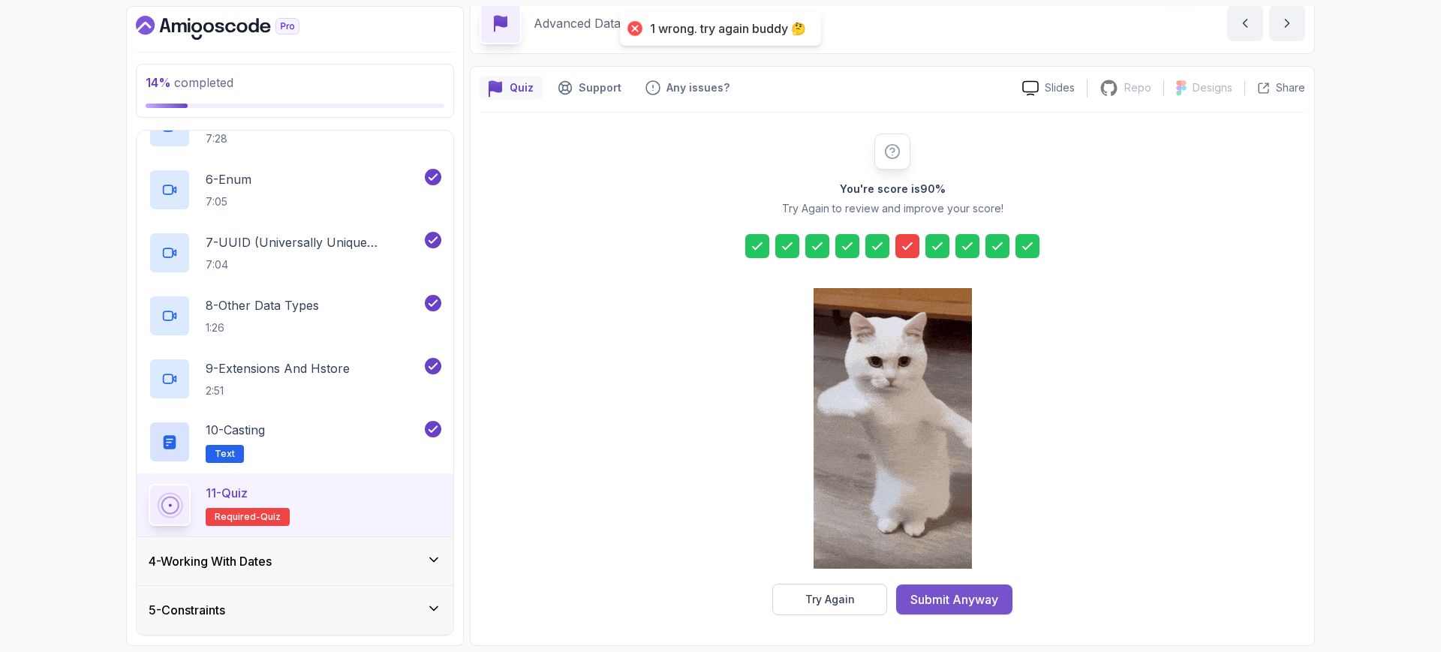
click at [973, 596] on div "Submit Anyway" at bounding box center [954, 600] width 88 height 18
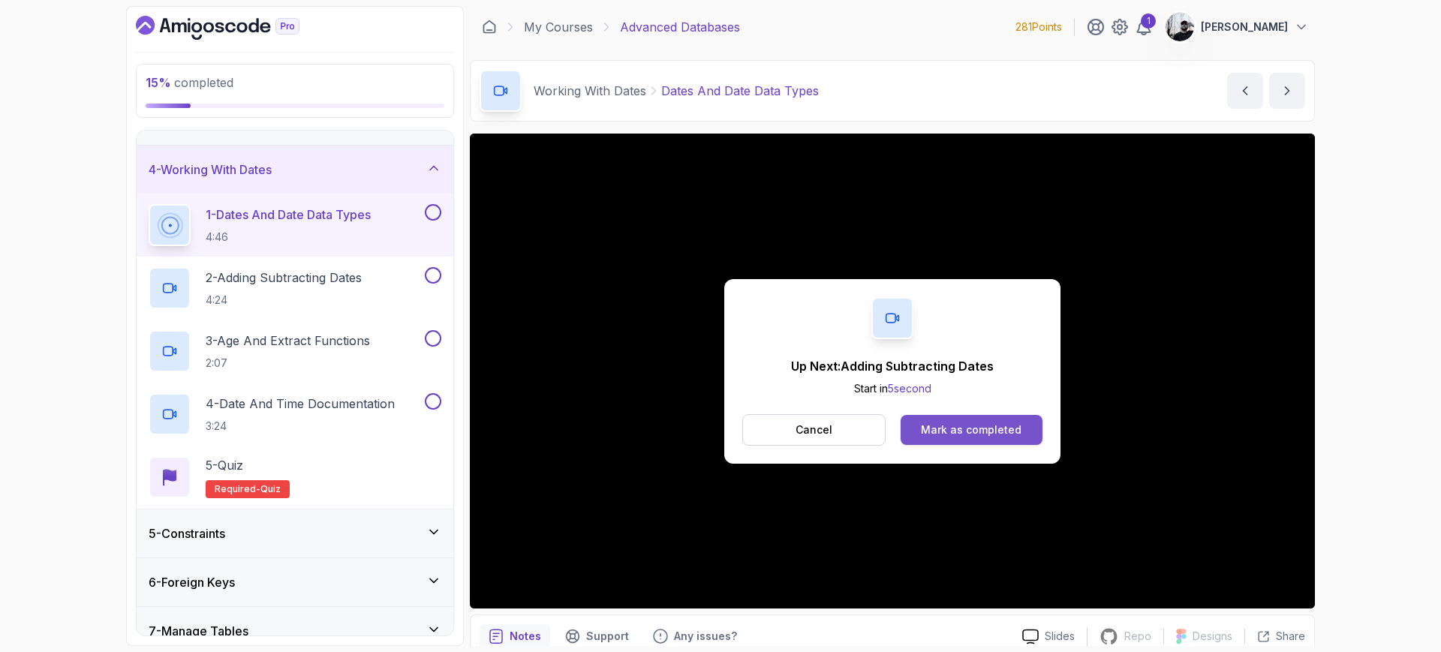
click at [955, 431] on div "Mark as completed" at bounding box center [971, 430] width 101 height 15
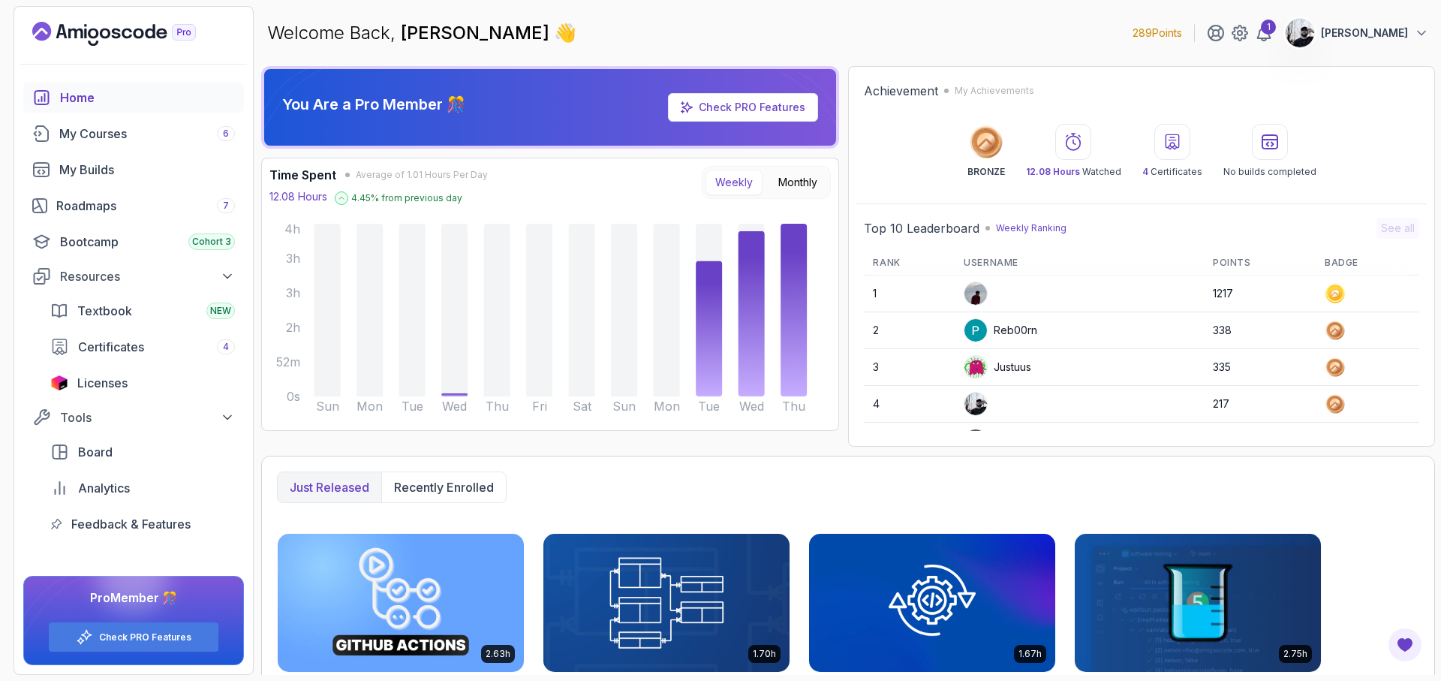
click at [1077, 494] on div "Just released Recently enrolled" at bounding box center [848, 487] width 1142 height 32
